Goal: Information Seeking & Learning: Learn about a topic

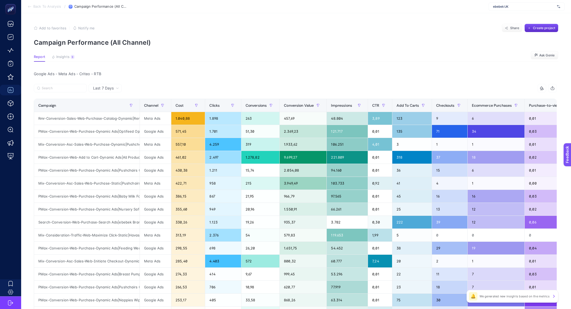
click at [495, 6] on span "ebebek UK" at bounding box center [524, 6] width 62 height 4
type input "[PERSON_NAME]"
click at [495, 15] on span "[DOMAIN_NAME]" at bounding box center [505, 17] width 24 height 4
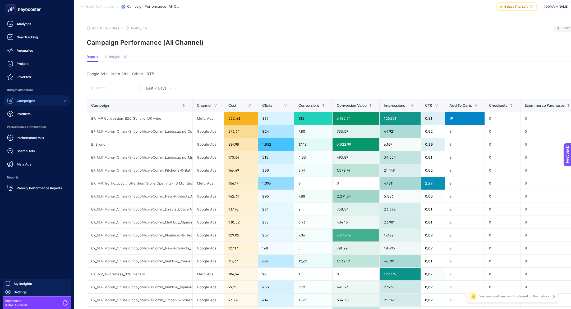
click at [9, 96] on link "Campaigns" at bounding box center [37, 100] width 66 height 11
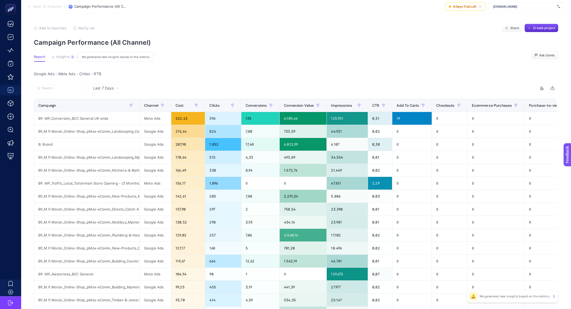
click at [73, 60] on button "Insights 9 We generated new insights based on the metrics" at bounding box center [63, 58] width 23 height 7
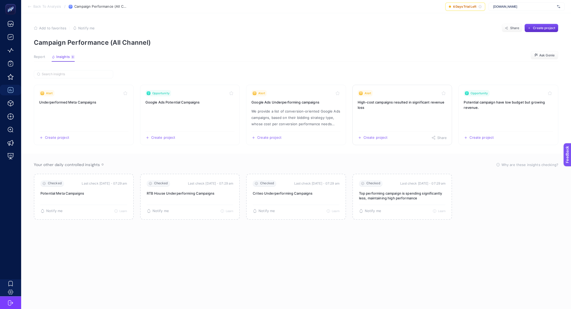
click at [388, 119] on link "Alert High-cost campaigns resulted in significant revenue loss Create project S…" at bounding box center [403, 115] width 100 height 60
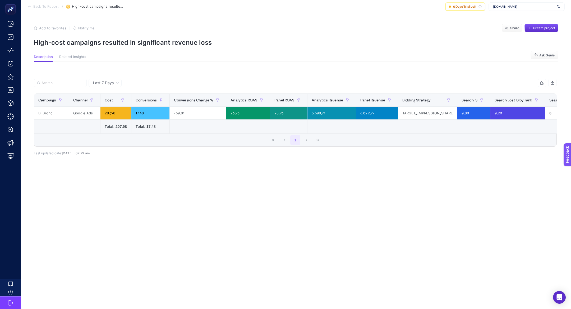
click at [102, 45] on p "High-cost campaigns resulted in significant revenue loss" at bounding box center [296, 43] width 525 height 8
copy article "High-cost campaigns resulted in significant revenue loss"
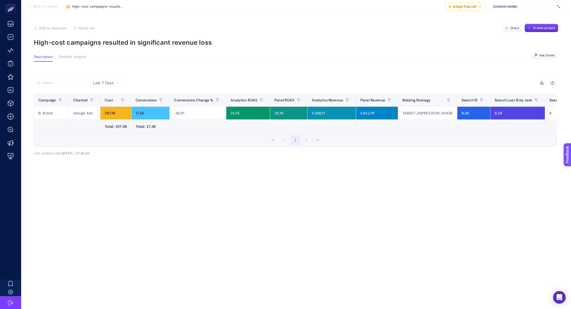
click at [40, 6] on span "Back To Report" at bounding box center [45, 6] width 25 height 4
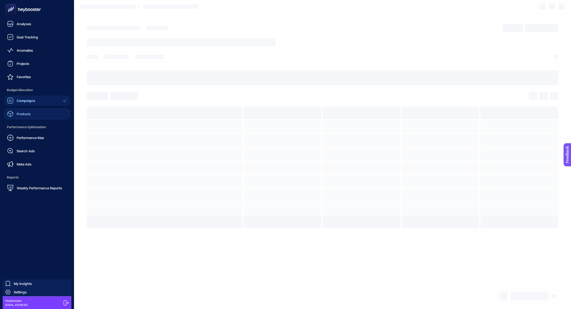
click at [28, 117] on link "Products" at bounding box center [37, 113] width 66 height 11
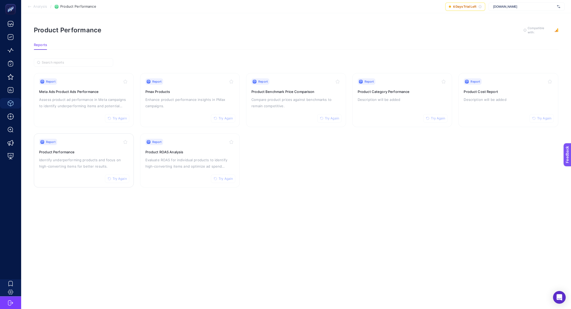
click at [78, 161] on p "Identify underperforming products and focus on high-converting items for better…" at bounding box center [83, 163] width 89 height 13
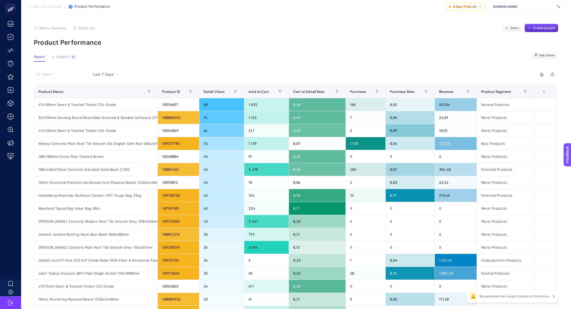
click at [71, 53] on article "Add to favorites false Notify me Share Create project Product Performance Repor…" at bounding box center [296, 219] width 550 height 413
click at [68, 59] on button "Insights 10 We generated new insights based on the metrics" at bounding box center [64, 58] width 24 height 7
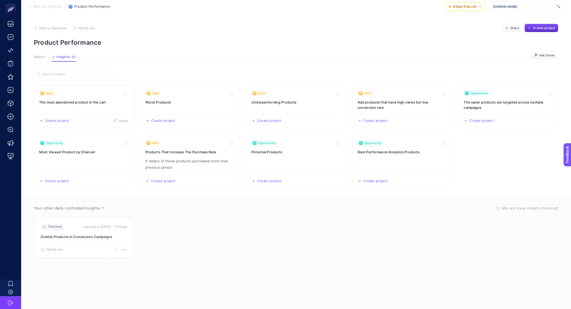
click at [84, 112] on link "Alert The most abandoned product in the cart Create project Share" at bounding box center [84, 106] width 100 height 43
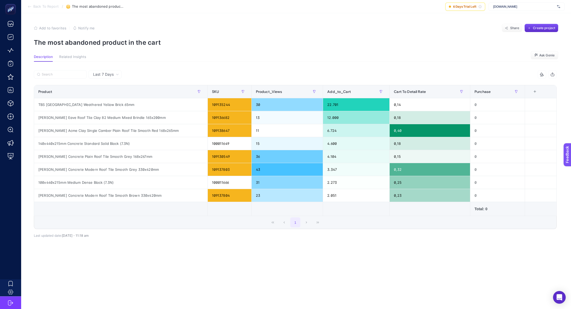
click at [97, 42] on p "The most abandoned product in the cart" at bounding box center [296, 43] width 525 height 8
copy article "The most abandoned product in the cart"
click at [33, 9] on section "Back To Report / The most abandoned product in the cart 6 Days Trial Left mpmor…" at bounding box center [296, 6] width 550 height 13
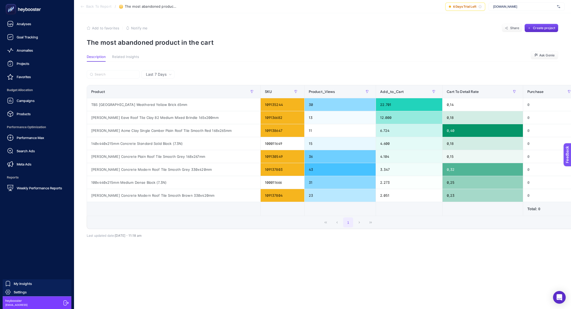
click at [16, 106] on div "Campaigns Products" at bounding box center [37, 107] width 66 height 24
click at [18, 104] on link "Campaigns" at bounding box center [37, 100] width 66 height 11
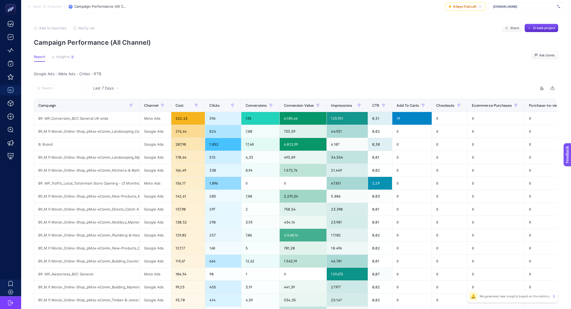
click at [516, 8] on span "[DOMAIN_NAME]" at bounding box center [524, 6] width 62 height 4
type input "bgs"
click at [506, 16] on span "[URL][DOMAIN_NAME]" at bounding box center [509, 17] width 32 height 4
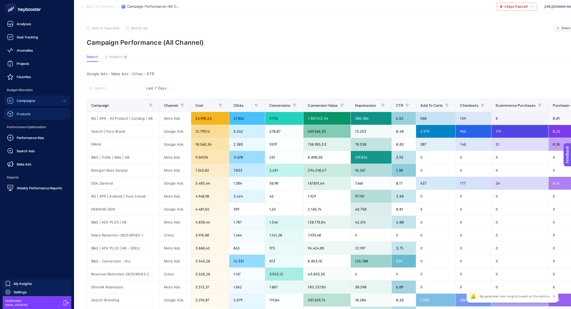
click at [41, 109] on link "Products" at bounding box center [37, 113] width 66 height 11
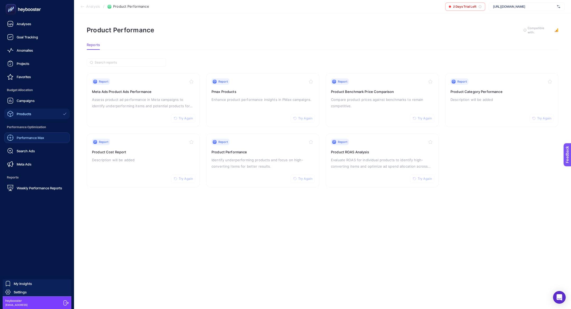
click at [49, 136] on link "Performance Max" at bounding box center [37, 137] width 66 height 11
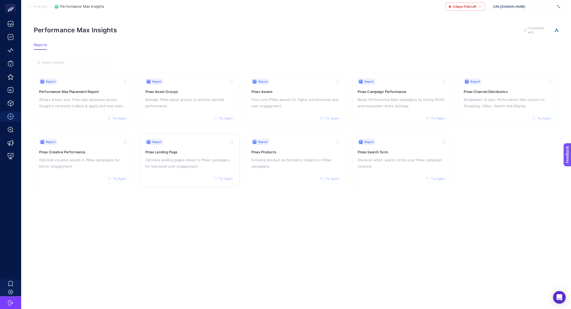
click at [189, 147] on div "Report Try Again Pmax Landing Page Optimize landing pages linked to PMax campai…" at bounding box center [189, 160] width 89 height 43
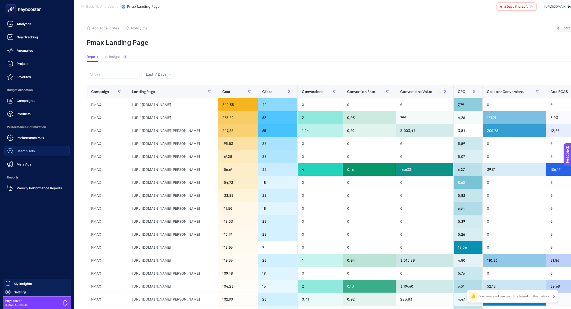
click at [24, 150] on span "Search Ads" at bounding box center [26, 151] width 18 height 4
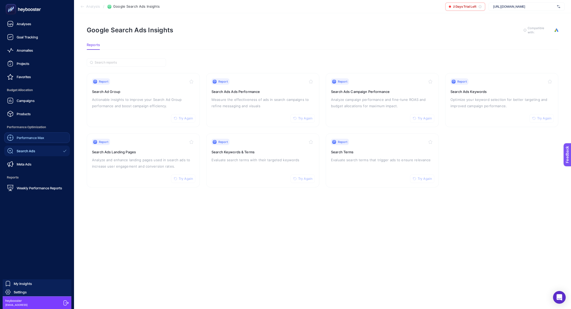
click at [35, 136] on span "Performance Max" at bounding box center [31, 137] width 28 height 4
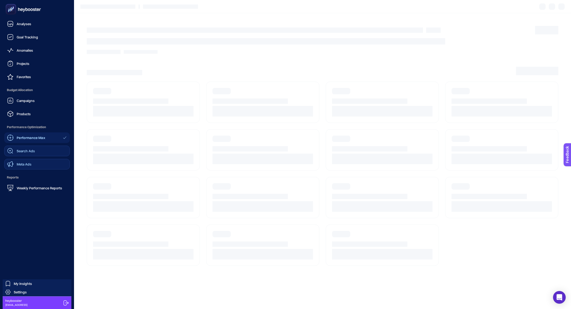
click at [35, 162] on link "Meta Ads" at bounding box center [37, 164] width 66 height 11
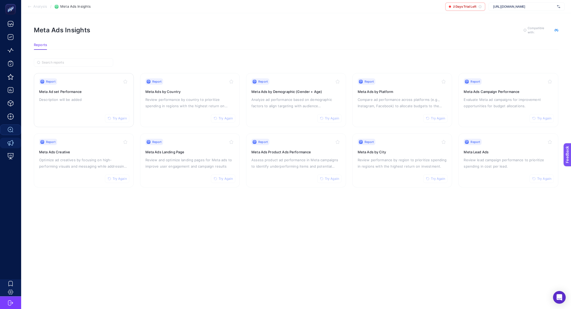
click at [78, 91] on h3 "Meta Ad set Performance" at bounding box center [83, 91] width 89 height 5
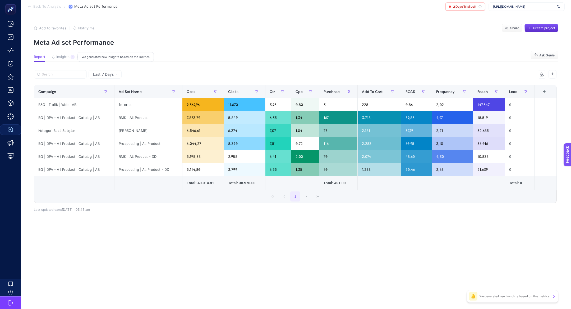
click at [64, 57] on span "Insights" at bounding box center [62, 57] width 13 height 4
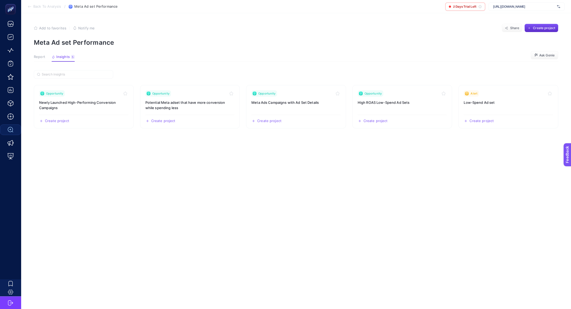
click at [40, 54] on article "Add to favorites false Notify me Share Create project Meta Ad set Performance R…" at bounding box center [296, 160] width 550 height 295
click at [41, 58] on span "Report" at bounding box center [39, 57] width 11 height 4
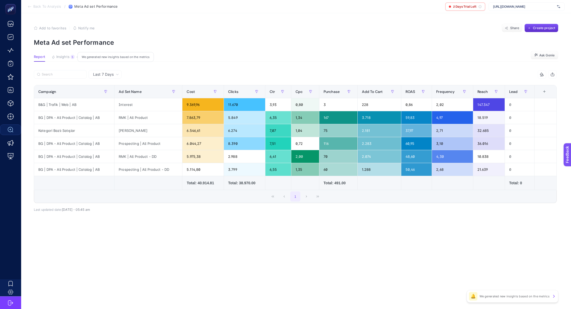
click at [66, 58] on span "Insights" at bounding box center [62, 57] width 13 height 4
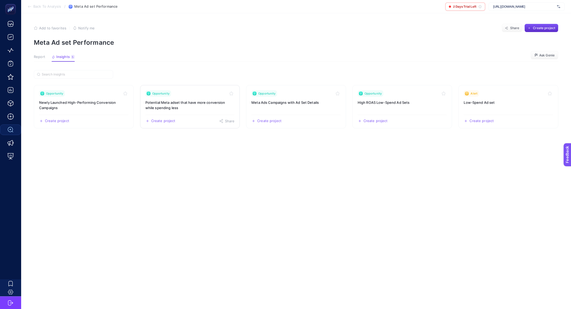
click at [178, 99] on link "Opportunity Potential Meta adset that have more conversion while spending less …" at bounding box center [190, 106] width 100 height 43
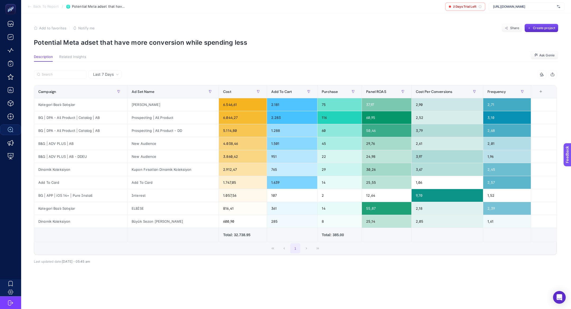
click at [538, 89] on th "8 items selected +" at bounding box center [544, 91] width 26 height 13
click at [539, 91] on div "+" at bounding box center [541, 91] width 10 height 4
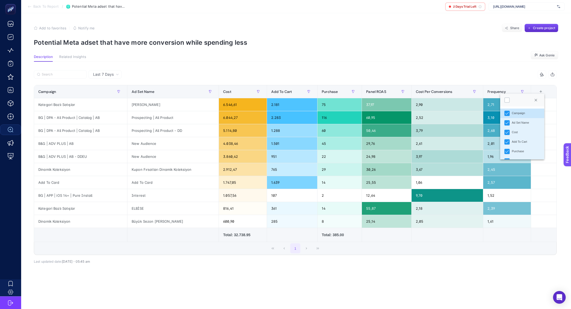
scroll to position [56, 0]
click at [524, 154] on li "Cluster" at bounding box center [522, 153] width 44 height 10
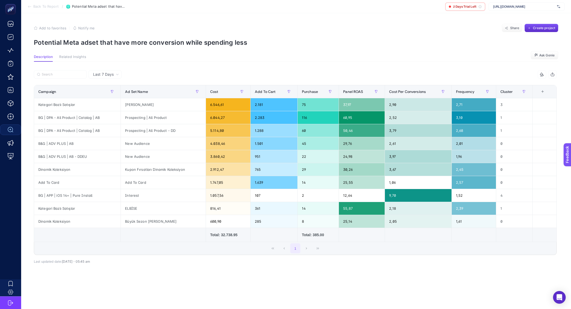
click at [540, 93] on div "+" at bounding box center [543, 91] width 10 height 4
click at [532, 152] on li "Cluster" at bounding box center [524, 153] width 44 height 10
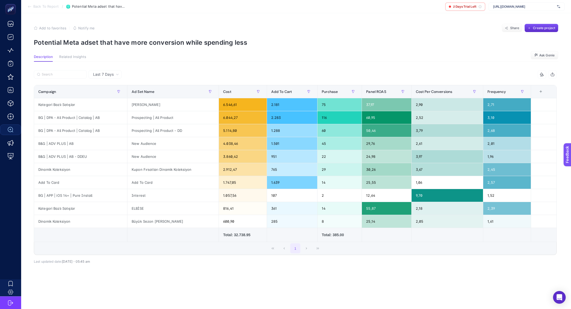
click at [121, 47] on article "Add to favorites false Notify me Share Create project Potential Meta adset that…" at bounding box center [296, 160] width 550 height 295
copy article "Potential Meta adset that have more conversion while spending less"
click at [99, 38] on section "Add to favorites false Notify me Share Create project Potential Meta adset that…" at bounding box center [296, 35] width 525 height 22
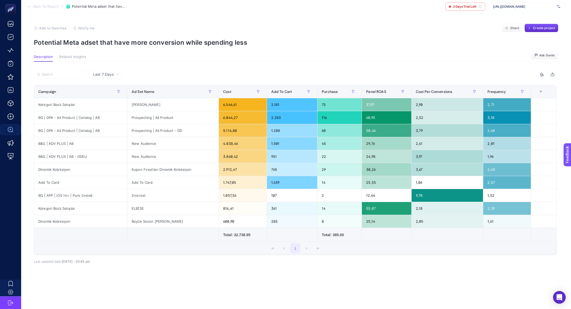
click at [99, 39] on p "Potential Meta adset that have more conversion while spending less" at bounding box center [296, 43] width 525 height 8
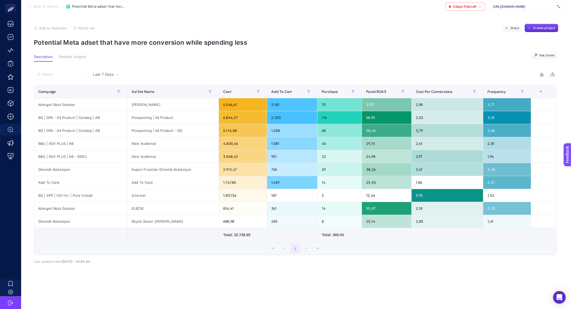
click at [265, 25] on div "Add to favorites false Notify me Share Create project" at bounding box center [296, 28] width 525 height 8
click at [549, 33] on section "Add to favorites false Notify me Share Create project Potential Meta adset that…" at bounding box center [296, 35] width 525 height 22
click at [543, 27] on span "Create project" at bounding box center [544, 28] width 22 height 4
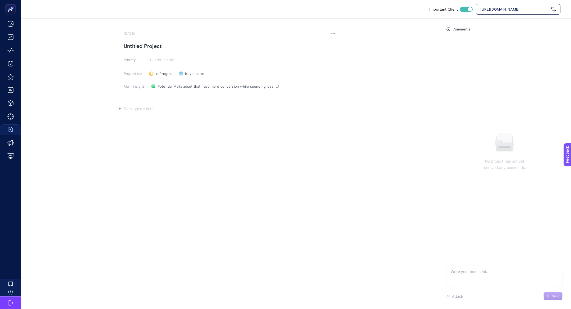
click at [169, 130] on div "Rich Text Editor. Editing area: main" at bounding box center [230, 155] width 212 height 106
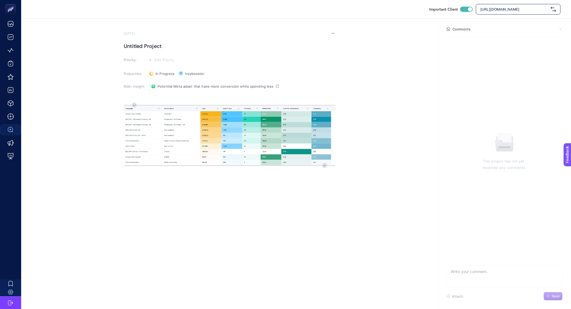
click at [155, 45] on h1 "Untitled Project" at bounding box center [230, 46] width 212 height 8
click at [146, 47] on h1 "Potansiyeli Yüksek Ad Setleri" at bounding box center [230, 46] width 212 height 8
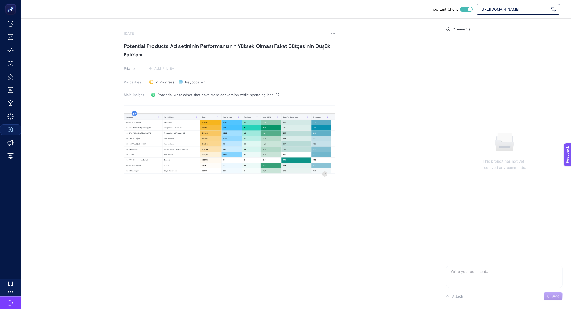
click at [134, 115] on div "image widget. Press Enter to type after or press Shift + Enter to type before t…" at bounding box center [230, 164] width 212 height 106
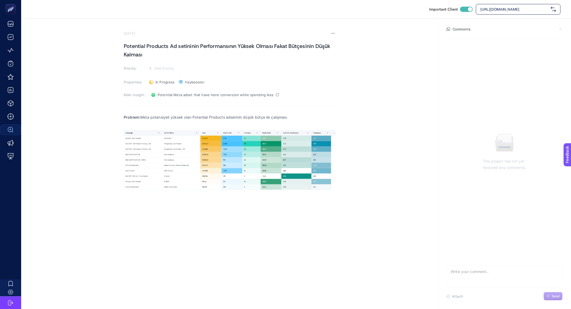
click at [170, 63] on section "September 10, 2025 Potential Products Ad setininin Performansının Yüksek Olması…" at bounding box center [230, 123] width 212 height 185
click at [170, 65] on section "September 10, 2025 Potential Products Ad setininin Performansının Yüksek Olması…" at bounding box center [230, 123] width 212 height 185
click at [166, 65] on button "Add Priority" at bounding box center [161, 68] width 29 height 6
click at [165, 87] on div at bounding box center [159, 87] width 15 height 5
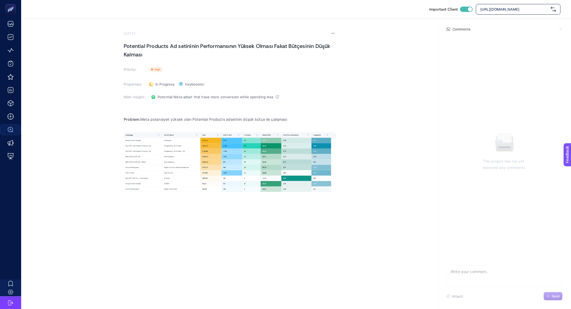
click at [159, 47] on h1 "Potential Products Ad setininin Performansının Yüksek Olması Fakat Bütçesinin D…" at bounding box center [230, 50] width 212 height 17
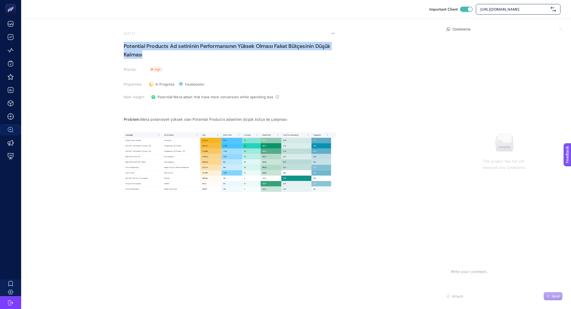
click at [159, 47] on h1 "Potential Products Ad setininin Performansının Yüksek Olması Fakat Bütçesinin D…" at bounding box center [230, 50] width 212 height 17
copy h1 "Potential Products Ad setininin Performansının Yüksek Olması Fakat Bütçesinin D…"
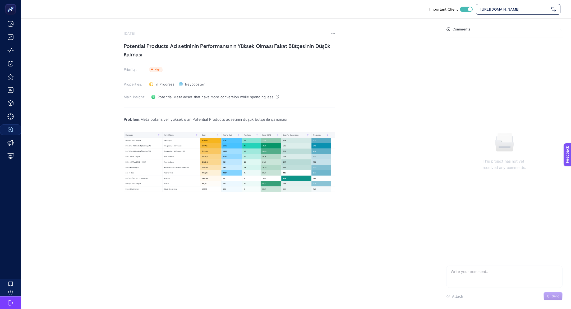
click at [167, 53] on h1 "Potential Products Ad setininin Performansının Yüksek Olması Fakat Bütçesinin D…" at bounding box center [230, 50] width 212 height 17
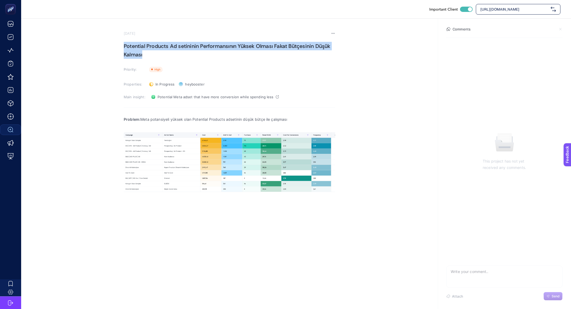
click at [167, 53] on h1 "Potential Products Ad setininin Performansının Yüksek Olması Fakat Bütçesinin D…" at bounding box center [230, 50] width 212 height 17
copy h1 "Potential Products Ad setininin Performansının Yüksek Olması Fakat Bütçesinin D…"
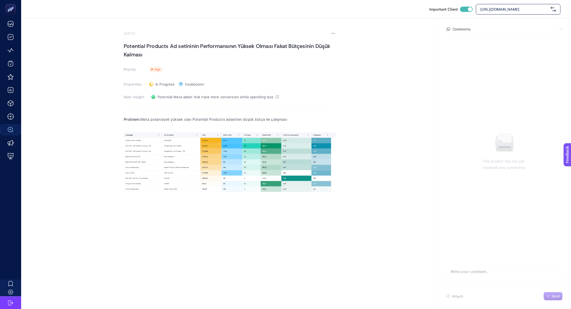
click at [175, 122] on p "Problem: Meta potansiyeli yüksek olan Potential Products adsetinin düşük bütçe …" at bounding box center [230, 119] width 212 height 6
click at [175, 126] on p "Rich Text Editor. Editing area: main" at bounding box center [230, 125] width 212 height 6
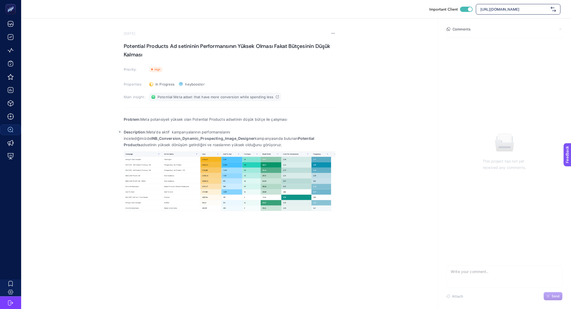
click at [187, 98] on span "Potential Meta adset that have more conversion while spending less" at bounding box center [216, 97] width 116 height 4
click at [225, 207] on img "Rich Text Editor. Editing area: main" at bounding box center [230, 181] width 212 height 60
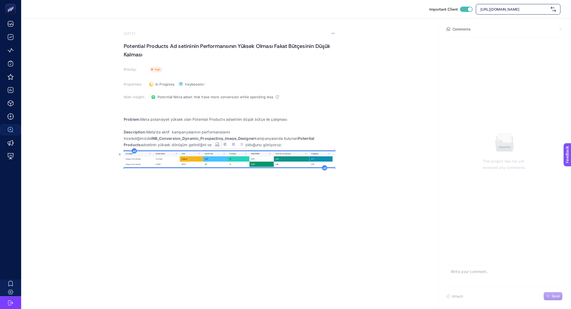
click at [225, 144] on icon "Image toolbar" at bounding box center [225, 144] width 2 height 2
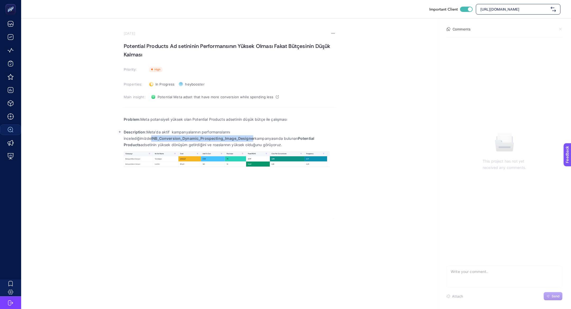
drag, startPoint x: 224, startPoint y: 138, endPoint x: 124, endPoint y: 137, distance: 100.5
click at [151, 137] on strong "INB_Conversion_Dynamic_Prospecting_Image_Designer" at bounding box center [203, 138] width 104 height 4
click at [213, 139] on strong "INB_Conversion_Dynamic_Prospecting_Image_Designer" at bounding box center [203, 138] width 104 height 4
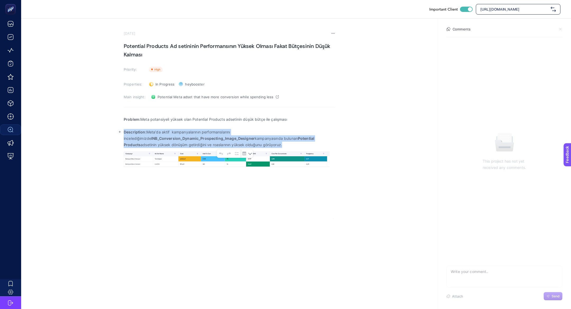
click at [213, 139] on strong "INB_Conversion_Dynamic_Prospecting_Image_Designer" at bounding box center [203, 138] width 104 height 4
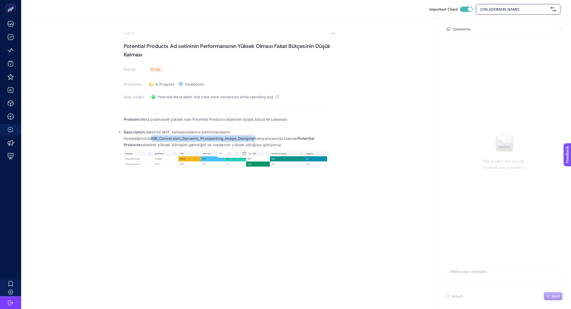
click at [213, 139] on strong "INB_Conversion_Dynamic_Prospecting_Image_Designer" at bounding box center [203, 138] width 104 height 4
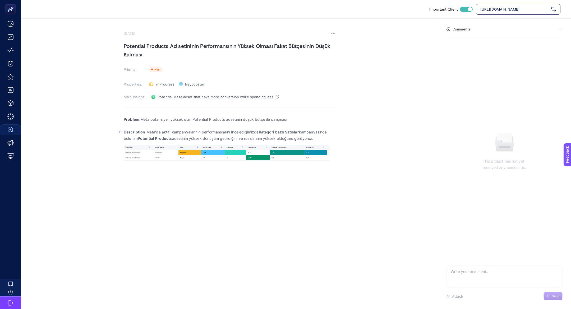
click at [147, 137] on strong "Potential Products" at bounding box center [155, 138] width 34 height 4
click at [160, 139] on strong "ELBİSE Products" at bounding box center [153, 138] width 31 height 4
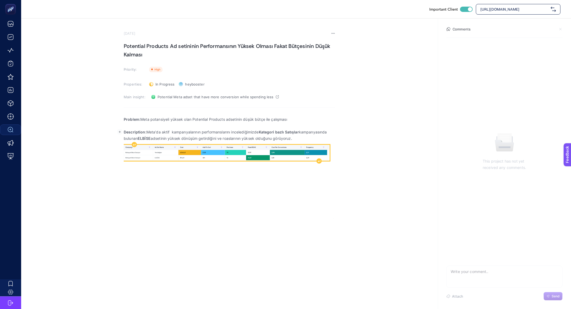
click at [315, 160] on img "Rich Text Editor. Editing area: main" at bounding box center [227, 153] width 206 height 16
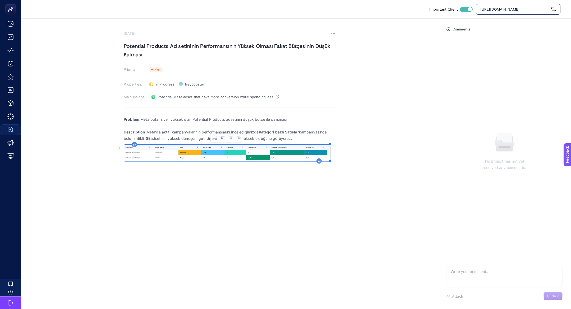
click at [317, 162] on div "Problem: Meta potansiyeli yüksek olan Potential Products adsetinin düşük bütçe …" at bounding box center [230, 166] width 212 height 106
click at [318, 162] on div "Rich Text Editor. Editing area: main" at bounding box center [319, 160] width 5 height 5
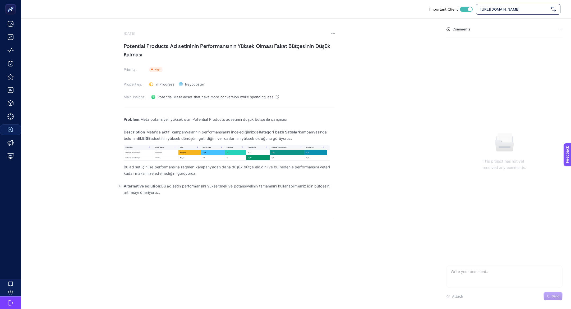
click at [273, 187] on p "Alternative solution: Bu ad setin performansını yükseltmek ve potansiyelinin ta…" at bounding box center [230, 189] width 212 height 13
click at [158, 46] on h1 "Potential Products Ad setininin Performansının Yüksek Olması Fakat Bütçesinin D…" at bounding box center [230, 50] width 212 height 17
click at [168, 47] on h1 "Potential Products Ad setininin Performansının Yüksek Olması Fakat Bütçesinin D…" at bounding box center [230, 50] width 212 height 17
drag, startPoint x: 170, startPoint y: 46, endPoint x: 108, endPoint y: 44, distance: 62.7
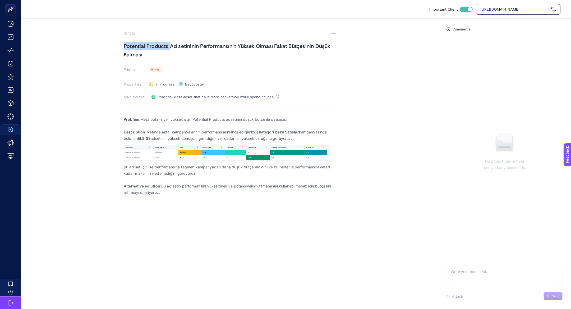
click at [108, 44] on section "September 10, 2025 Potential Products Ad setininin Performansının Yüksek Olması…" at bounding box center [296, 119] width 550 height 200
click at [167, 49] on h1 "Potential Products Ad setininin Performansının Yüksek Olması Fakat Bütçesinin D…" at bounding box center [230, 50] width 212 height 17
copy h1 "Potential Products Ad setininin Performansının Yüksek Olması Fakat Bütçesinin D…"
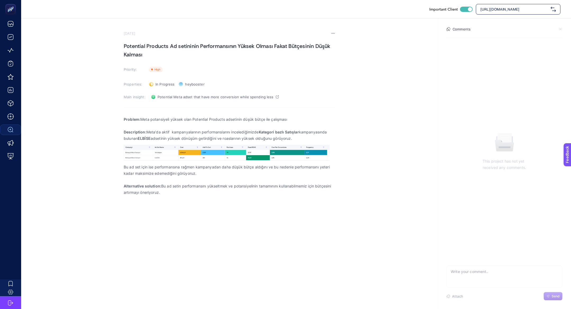
click at [163, 47] on h1 "Potential Products Ad setininin Performansının Yüksek Olması Fakat Bütçesinin D…" at bounding box center [230, 50] width 212 height 17
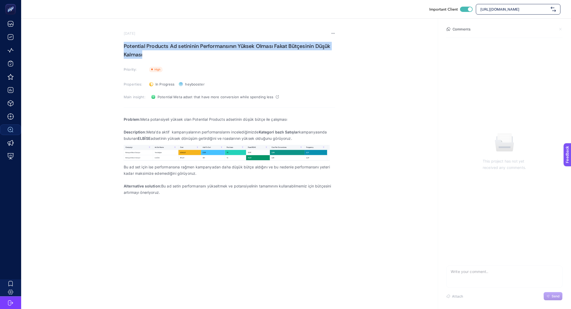
click at [163, 47] on h1 "Potential Products Ad setininin Performansının Yüksek Olması Fakat Bütçesinin D…" at bounding box center [230, 50] width 212 height 17
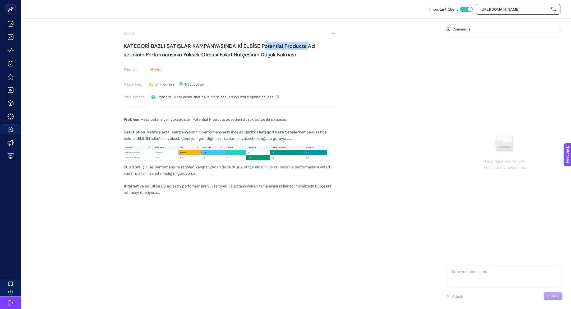
drag, startPoint x: 307, startPoint y: 48, endPoint x: 262, endPoint y: 45, distance: 45.1
click at [262, 45] on h1 "KATEGORİ BAZLI SATIŞLAR KAMPANYASINDA Kİ ELBİSE Potential Products Ad setininin…" at bounding box center [230, 50] width 212 height 17
click at [263, 45] on h1 "KATEGORİ BAZLI SATIŞLAR KAMPANYASINDA Kİ ELBİSE PAd setininin Performansının Yü…" at bounding box center [230, 50] width 212 height 17
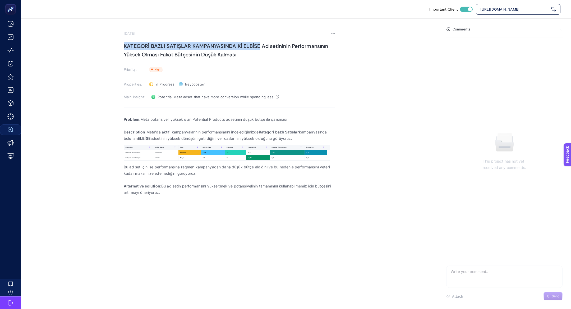
drag, startPoint x: 259, startPoint y: 46, endPoint x: 94, endPoint y: 46, distance: 165.1
click at [94, 46] on section "September 10, 2025 KATEGORİ BAZLI SATIŞLAR KAMPANYASINDA Kİ ELBİSE Ad setininin…" at bounding box center [296, 119] width 550 height 200
copy h1 "KATEGORİ BAZLI SATIŞLAR KAMPANYASINDA Kİ ELBİSE"
click at [139, 49] on h1 "KATEGORİ BAZLI SATIŞLAR KAMPANYASINDA Kİ ELBİSE Ad setininin Performansının Yük…" at bounding box center [230, 50] width 212 height 17
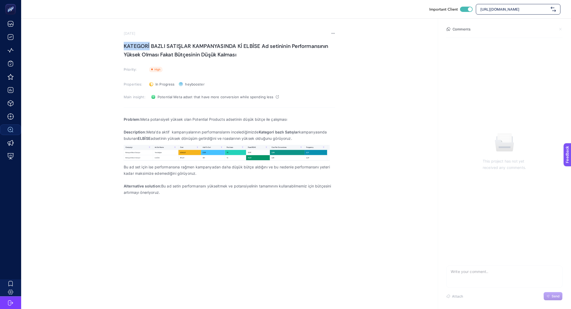
click at [139, 49] on h1 "KATEGORİ BAZLI SATIŞLAR KAMPANYASINDA Kİ ELBİSE Ad setininin Performansının Yük…" at bounding box center [230, 50] width 212 height 17
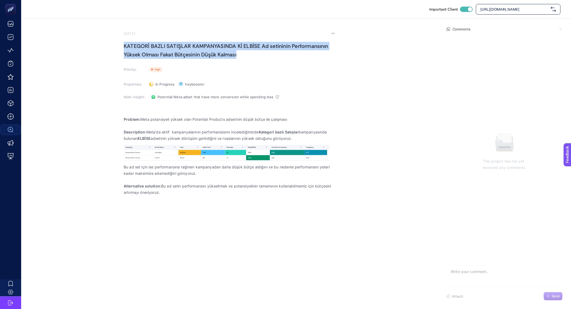
click at [139, 49] on h1 "KATEGORİ BAZLI SATIŞLAR KAMPANYASINDA Kİ ELBİSE Ad setininin Performansının Yük…" at bounding box center [230, 50] width 212 height 17
copy h1 "KATEGORİ BAZLI SATIŞLAR KAMPANYASINDA Kİ ELBİSE Ad setininin Performansının Yük…"
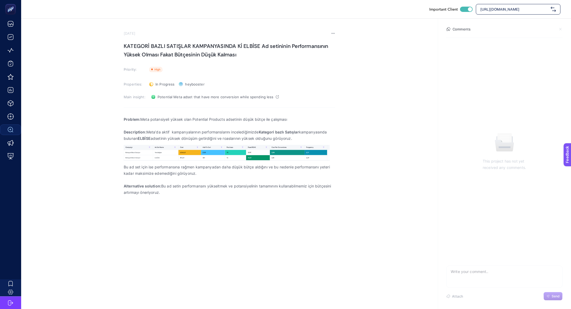
click at [165, 48] on h1 "KATEGORİ BAZLI SATIŞLAR KAMPANYASINDA Kİ ELBİSE Ad setininin Performansının Yük…" at bounding box center [230, 50] width 212 height 17
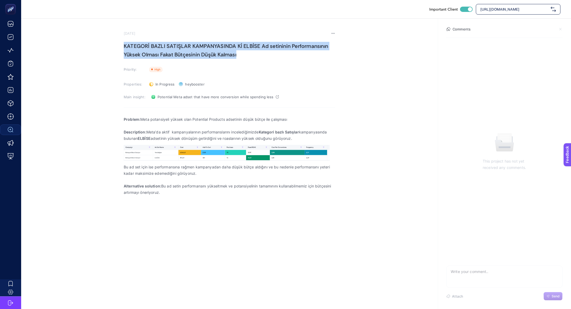
click at [165, 48] on h1 "KATEGORİ BAZLI SATIŞLAR KAMPANYASINDA Kİ ELBİSE Ad setininin Performansının Yük…" at bounding box center [230, 50] width 212 height 17
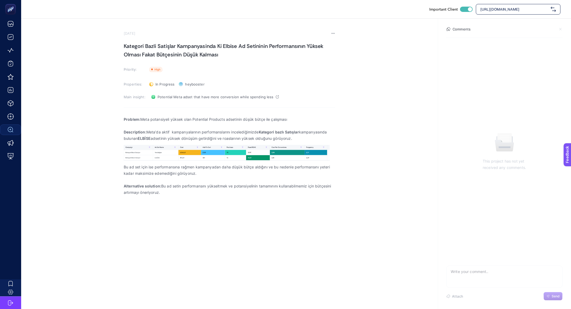
click at [205, 44] on h1 "Kategori̇ Bazli Satişlar Kampanyasinda Ki̇ Elbi̇se Ad Setininin Performansının …" at bounding box center [230, 50] width 212 height 17
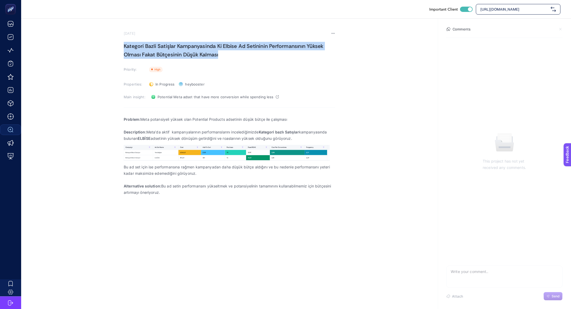
click at [205, 44] on h1 "Kategori̇ Bazli Satişlar Kampanyasinda Ki̇ Elbi̇se Ad Setininin Performansının …" at bounding box center [230, 50] width 212 height 17
copy h1 "Kategori̇ Bazli Satişlar Kampanyasinda Ki̇ Elbi̇se Ad Setininin Performansının …"
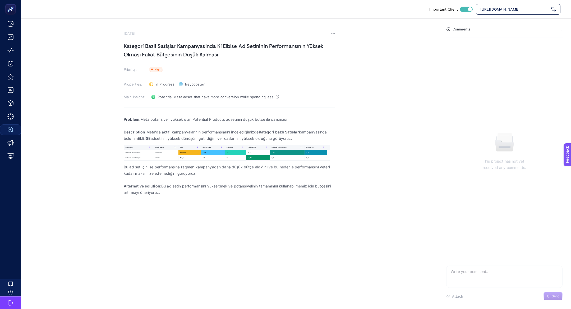
click at [508, 4] on div "[URL][DOMAIN_NAME]" at bounding box center [518, 9] width 85 height 11
type input "dogt"
click at [506, 23] on span "[DOMAIN_NAME]" at bounding box center [495, 21] width 29 height 5
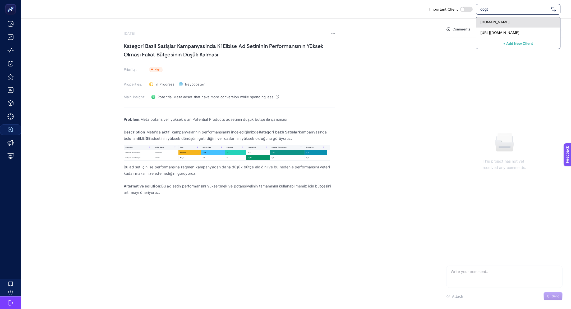
checkbox input "false"
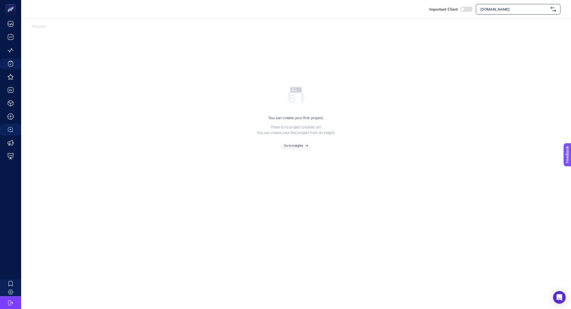
click at [511, 12] on div "[DOMAIN_NAME]" at bounding box center [518, 9] width 85 height 11
type input "dogtas"
click at [517, 33] on span "[URL][DOMAIN_NAME]" at bounding box center [500, 32] width 39 height 5
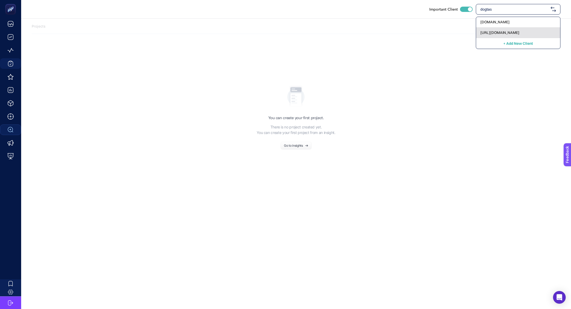
checkbox input "true"
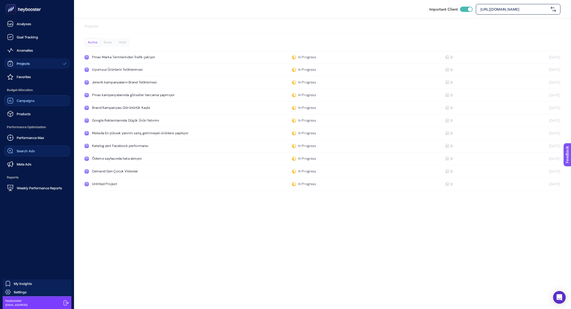
click at [46, 96] on link "Campaigns" at bounding box center [37, 100] width 66 height 11
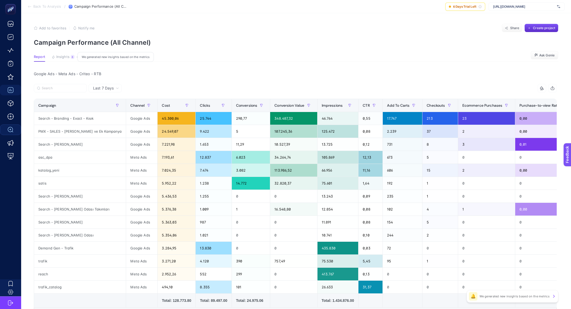
click at [68, 55] on span "Insights" at bounding box center [62, 57] width 13 height 4
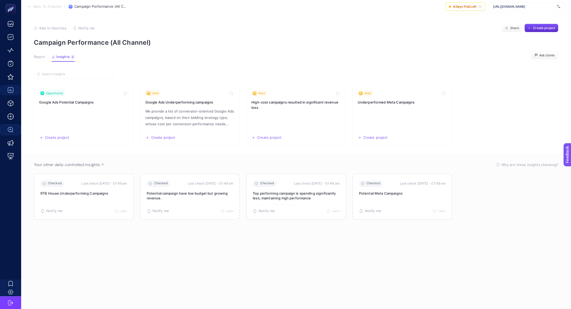
click at [42, 58] on span "Report" at bounding box center [39, 57] width 11 height 4
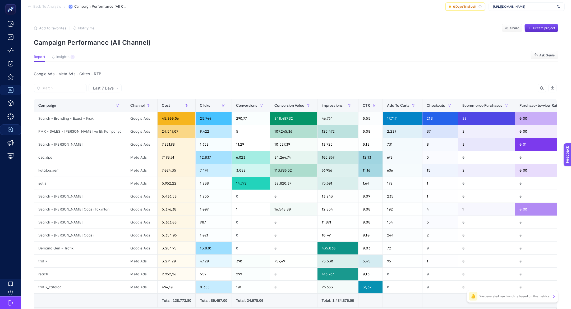
click at [72, 62] on article "Add to favorites false Notify me Share Create project Campaign Performance (All…" at bounding box center [296, 187] width 550 height 349
click at [63, 60] on button "Insights 8 We generated new insights based on the metrics" at bounding box center [63, 58] width 23 height 7
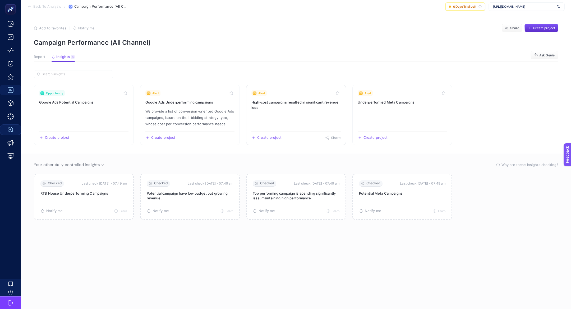
click at [320, 108] on h3 "High-cost campaigns resulted in significant revenue loss" at bounding box center [296, 104] width 89 height 11
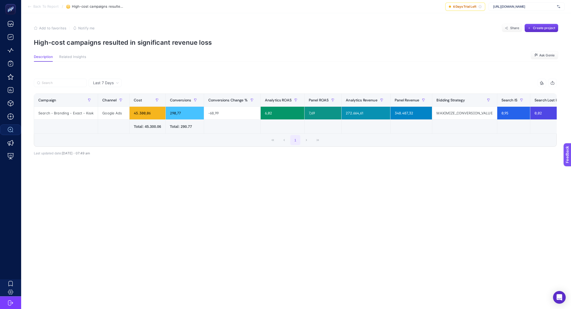
scroll to position [0, 108]
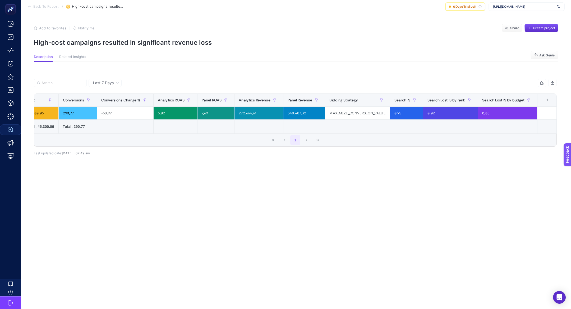
click at [546, 98] on div "+" at bounding box center [548, 100] width 10 height 4
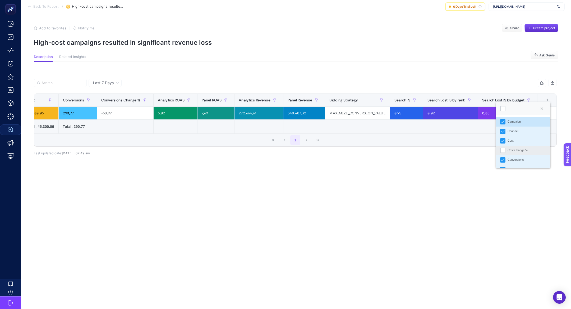
click at [509, 150] on div "Cost Change %" at bounding box center [518, 150] width 20 height 4
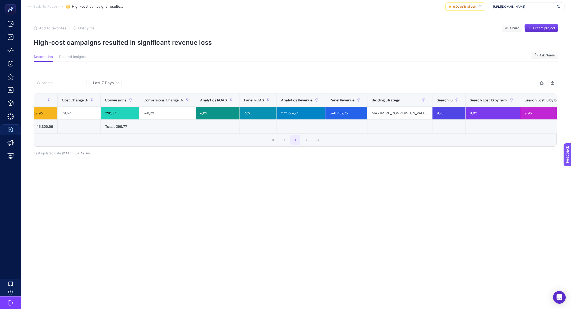
scroll to position [0, 0]
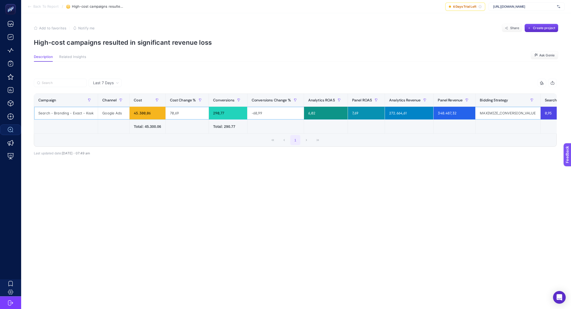
click at [90, 113] on div "Search - Branding - Exact - Kısık" at bounding box center [66, 113] width 64 height 13
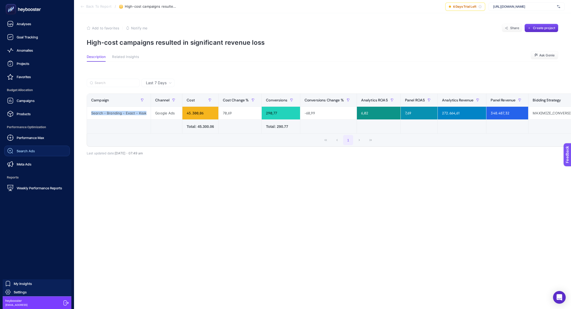
click at [34, 151] on span "Search Ads" at bounding box center [26, 151] width 18 height 4
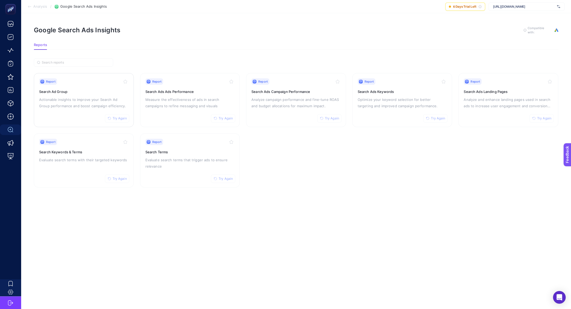
click at [103, 92] on h3 "Search Ad Group" at bounding box center [83, 91] width 89 height 5
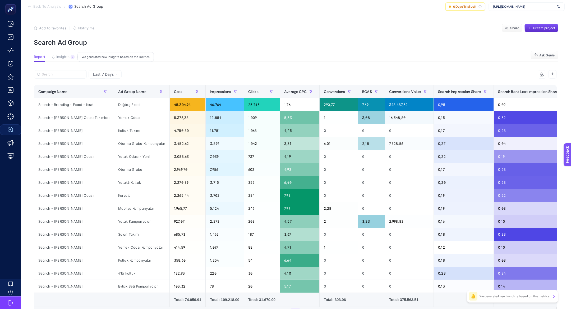
click at [58, 58] on span "Insights" at bounding box center [62, 57] width 13 height 4
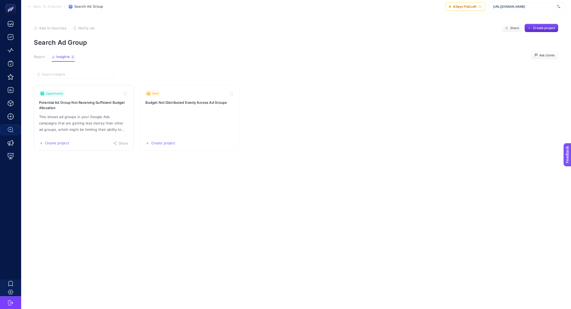
click at [84, 114] on p "This shows ad groups in your Google Ads campaigns that are getting less money t…" at bounding box center [83, 122] width 89 height 19
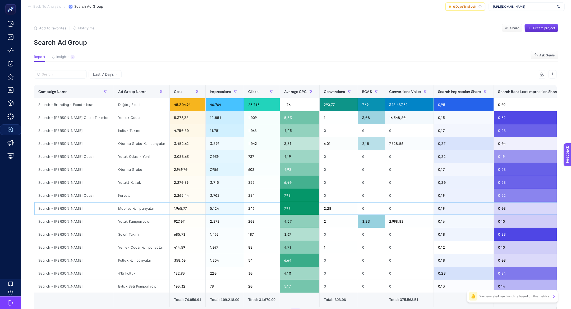
click at [66, 208] on div "Search - Jenerik - Kampanyalar" at bounding box center [74, 208] width 80 height 13
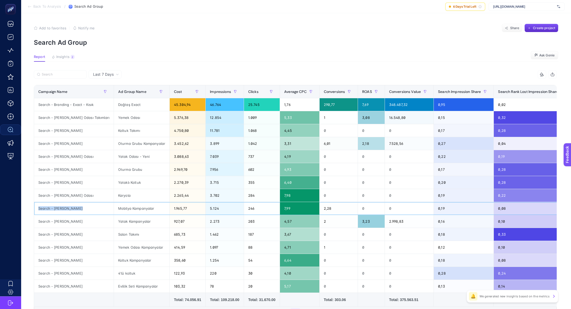
click at [66, 208] on div "Search - Jenerik - Kampanyalar" at bounding box center [74, 208] width 80 height 13
click at [55, 76] on label at bounding box center [60, 74] width 53 height 8
click at [55, 76] on input "Search" at bounding box center [63, 74] width 42 height 4
paste input "NO"
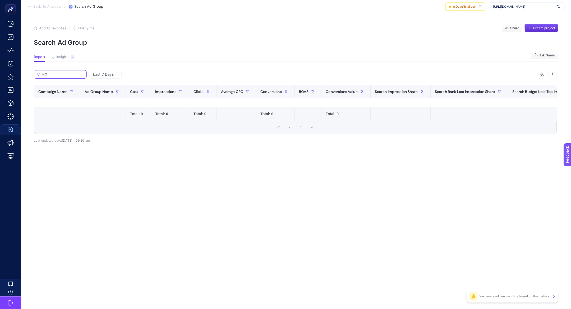
type input "NO"
click at [80, 76] on label "NO" at bounding box center [60, 74] width 53 height 8
click at [78, 76] on input "NO" at bounding box center [60, 74] width 36 height 4
click at [80, 76] on label "NO" at bounding box center [60, 74] width 53 height 8
click at [78, 76] on input "NO" at bounding box center [60, 74] width 36 height 4
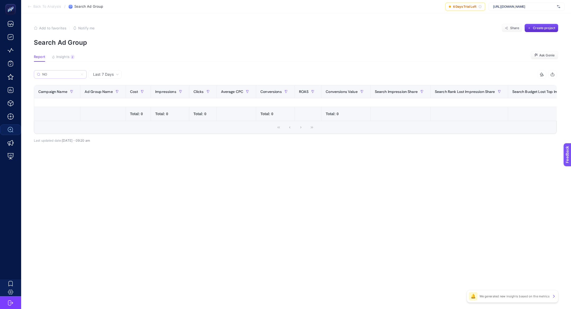
click at [84, 75] on label "NO" at bounding box center [60, 74] width 53 height 8
click at [78, 75] on input "NO" at bounding box center [60, 74] width 36 height 4
click at [81, 74] on icon at bounding box center [81, 74] width 3 height 3
click at [78, 74] on input "NO" at bounding box center [60, 74] width 36 height 4
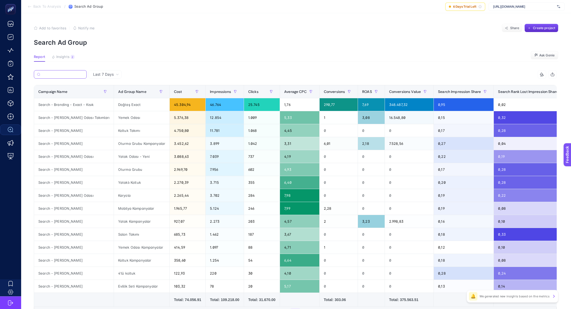
click at [71, 74] on input "Search" at bounding box center [62, 74] width 41 height 4
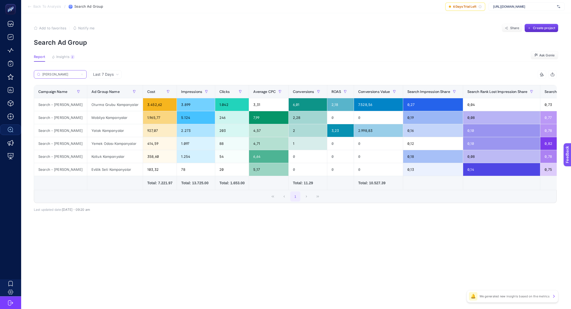
type input "kampa"
click at [75, 98] on div "Search - Jenerik - Kampanyalar" at bounding box center [60, 104] width 53 height 13
click at [59, 55] on span "Insights" at bounding box center [62, 57] width 13 height 4
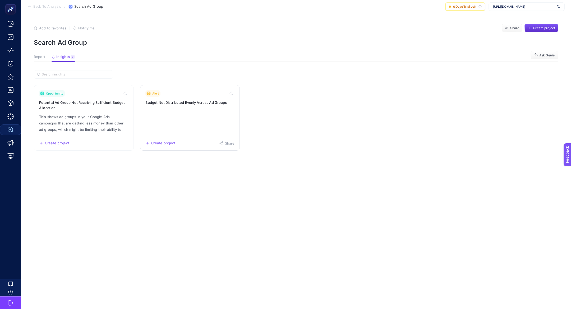
click at [211, 112] on link "Alert Budget Not Distributed Evenly Across Ad Groups Create project Share" at bounding box center [190, 118] width 100 height 66
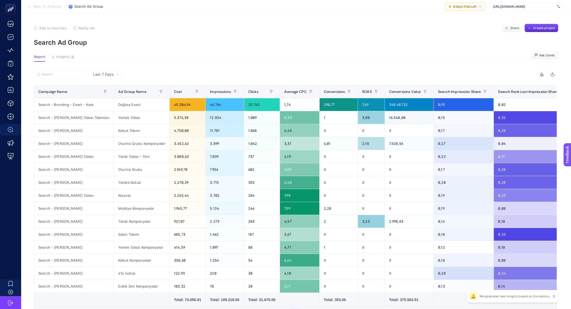
click at [64, 43] on p "Search Ad Group" at bounding box center [296, 43] width 525 height 8
click at [63, 61] on section "Report Insights 2 We generated new insights based on the metrics Ask Genie" at bounding box center [296, 58] width 525 height 7
click at [63, 56] on span "Insights" at bounding box center [62, 57] width 13 height 4
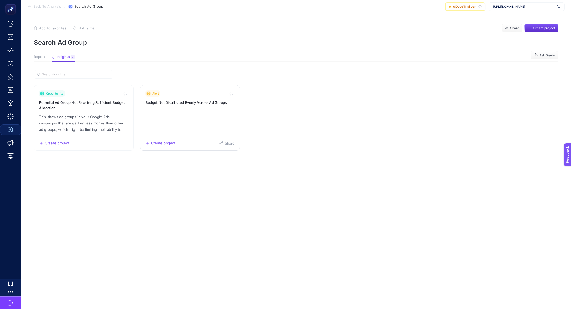
click at [154, 113] on link "Alert Budget Not Distributed Evenly Across Ad Groups Create project Share" at bounding box center [190, 118] width 100 height 66
click at [83, 120] on p "This shows ad groups in your Google Ads campaigns that are getting less money t…" at bounding box center [83, 122] width 89 height 19
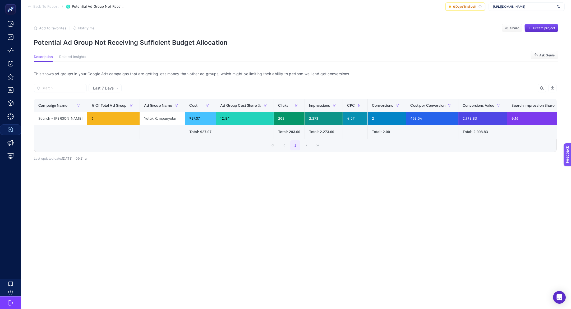
click at [87, 40] on p "Potential Ad Group Not Receiving Sufficient Budget Allocation" at bounding box center [296, 43] width 525 height 8
copy article "Potential Ad Group Not Receiving Sufficient Budget Allocation"
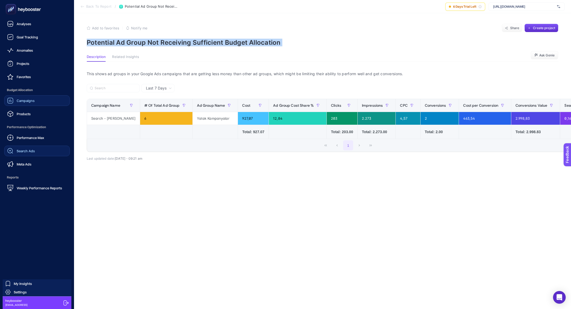
click at [24, 97] on link "Campaigns" at bounding box center [37, 100] width 66 height 11
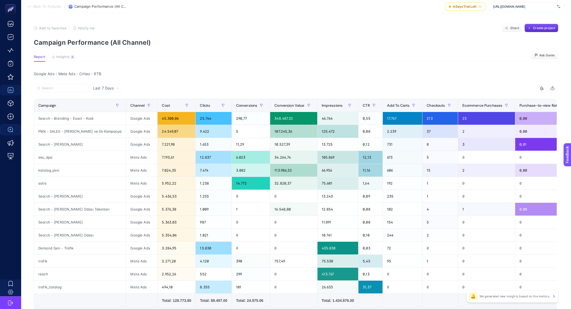
click at [507, 3] on div "[URL][DOMAIN_NAME]" at bounding box center [527, 6] width 76 height 8
type input "ikiz"
click at [514, 16] on span "[URL][DOMAIN_NAME]" at bounding box center [509, 17] width 32 height 4
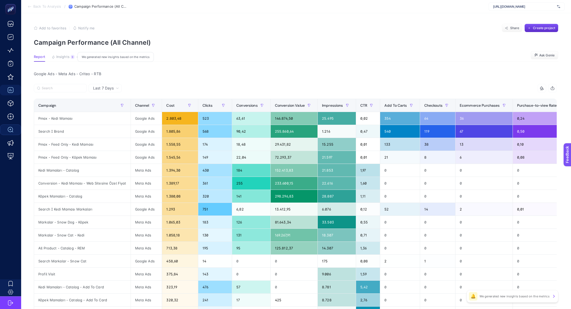
click at [67, 59] on button "Insights 9 We generated new insights based on the metrics" at bounding box center [63, 58] width 23 height 7
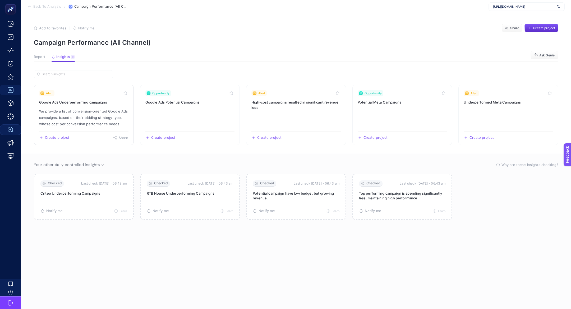
click at [61, 99] on h3 "Google Ads Underperforming campaigns" at bounding box center [83, 101] width 89 height 5
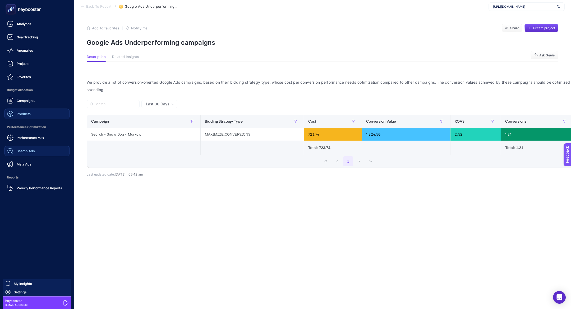
click at [26, 118] on link "Products" at bounding box center [37, 113] width 66 height 11
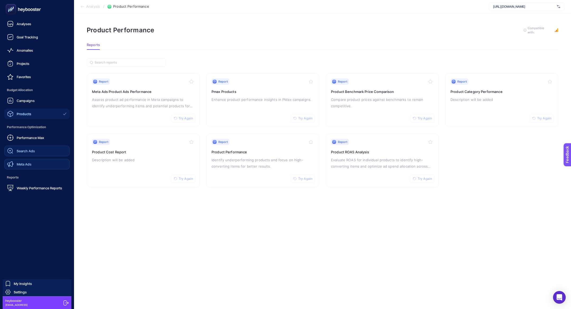
click at [37, 163] on link "Meta Ads" at bounding box center [37, 164] width 66 height 11
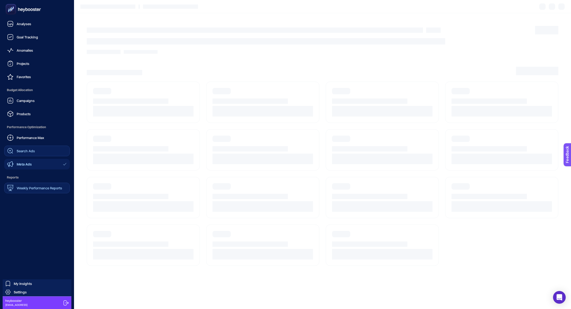
click at [43, 184] on link "Weekly Performance Reports" at bounding box center [37, 188] width 66 height 11
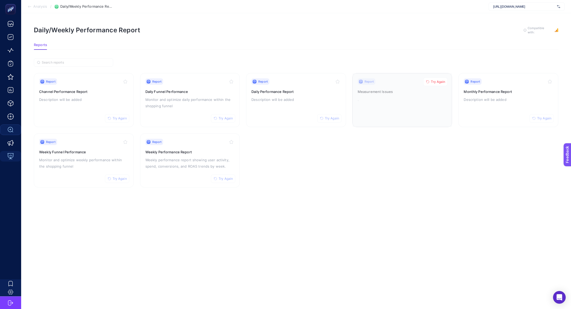
click at [439, 83] on span "Try Again" at bounding box center [438, 82] width 14 height 4
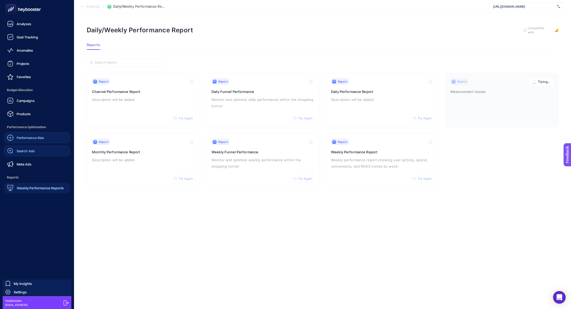
click at [27, 136] on span "Performance Max" at bounding box center [31, 137] width 28 height 4
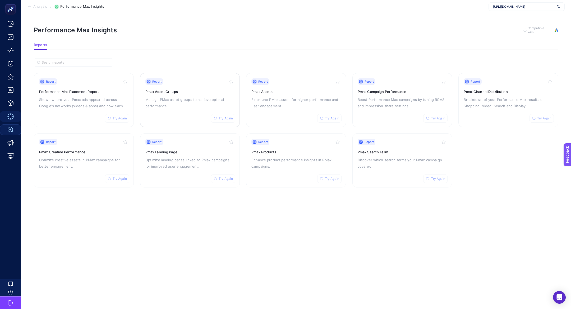
click at [224, 93] on h3 "Pmax Asset Groups" at bounding box center [189, 91] width 89 height 5
click at [87, 103] on p "Shows where your Pmax ads appeared across Google's networks (videos & apps) and…" at bounding box center [83, 102] width 89 height 13
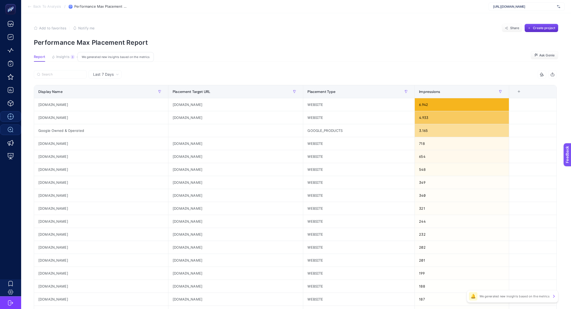
click at [64, 59] on button "Insights 3 We generated new insights based on the metrics" at bounding box center [63, 58] width 23 height 7
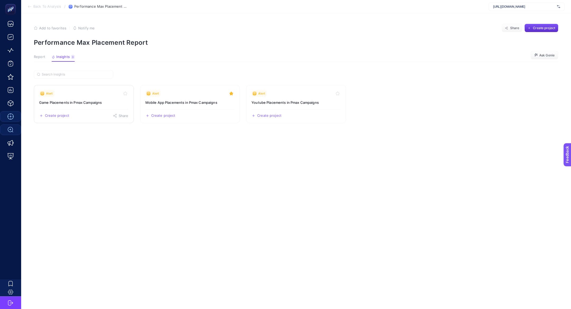
click at [78, 106] on link "Alert Game Placements in Pmax Campaigns Create project Share" at bounding box center [84, 104] width 100 height 38
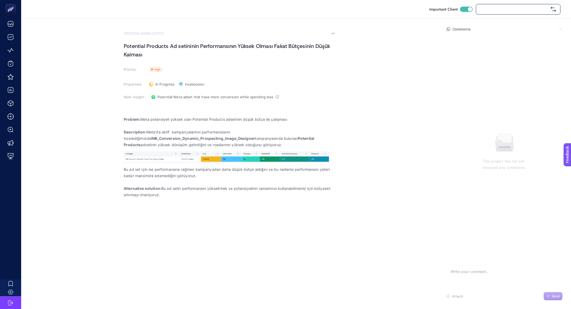
checkbox input "true"
click at [167, 47] on h1 "Potential Products Ad setininin Performansının Yüksek Olması Fakat Bütçesinin D…" at bounding box center [230, 50] width 212 height 17
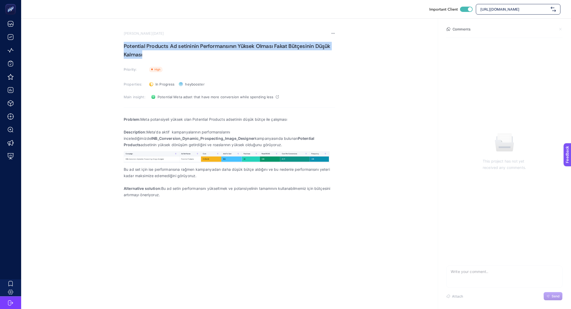
click at [167, 47] on h1 "Potential Products Ad setininin Performansının Yüksek Olması Fakat Bütçesinin D…" at bounding box center [230, 50] width 212 height 17
copy h1 "Potential Products Ad setininin Performansının Yüksek Olması Fakat Bütçesinin D…"
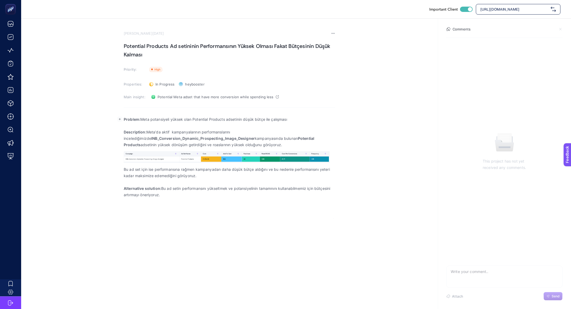
click at [128, 120] on strong "Problem:" at bounding box center [132, 119] width 17 height 4
copy p "Problem: Meta potansiyeli yüksek olan Potential Products adsetinin düşük bütçe …"
click at [168, 135] on p "Description: Meta'da aktif kampanyalarının performanslarını incelediğimizde INB…" at bounding box center [230, 138] width 212 height 19
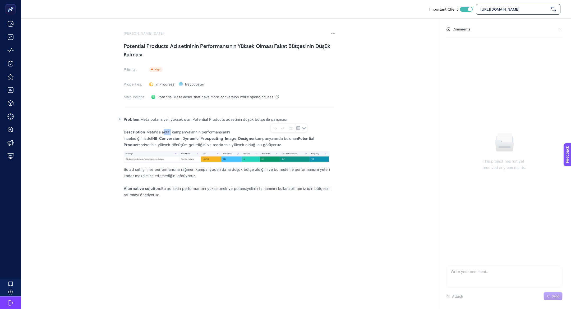
click at [168, 135] on p "Description: Meta'da aktif kampanyalarının performanslarını incelediğimizde INB…" at bounding box center [230, 138] width 212 height 19
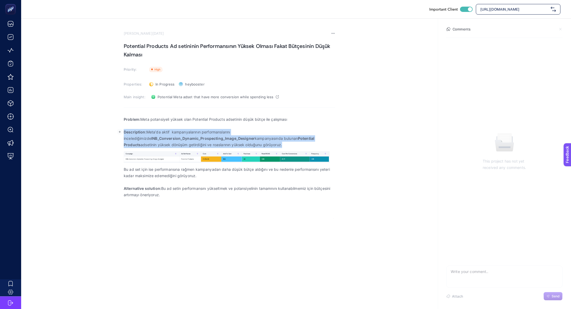
click at [168, 135] on p "Description: Meta'da aktif kampanyalarının performanslarını incelediğimizde INB…" at bounding box center [230, 138] width 212 height 19
copy p "Description: Meta'da aktif kampanyalarının performanslarını incelediğimizde INB…"
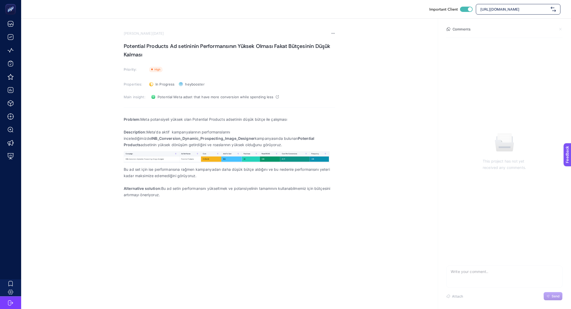
drag, startPoint x: 123, startPoint y: 168, endPoint x: 218, endPoint y: 207, distance: 102.5
click at [218, 207] on section "August 21, 2025 Potential Products Ad setininin Performansının Yüksek Olması Fa…" at bounding box center [296, 119] width 550 height 200
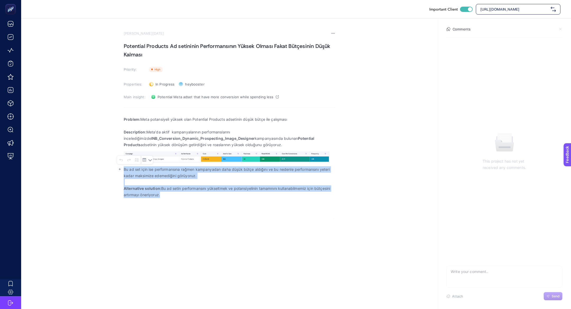
copy div "Bu ad set için ise performansına rağmen kampanyadan daha düşük bütçe aldığını v…"
drag, startPoint x: 199, startPoint y: 199, endPoint x: 118, endPoint y: 164, distance: 87.9
click at [118, 164] on section "August 21, 2025 Potential Products Ad setininin Performansının Yüksek Olması Fa…" at bounding box center [296, 119] width 550 height 200
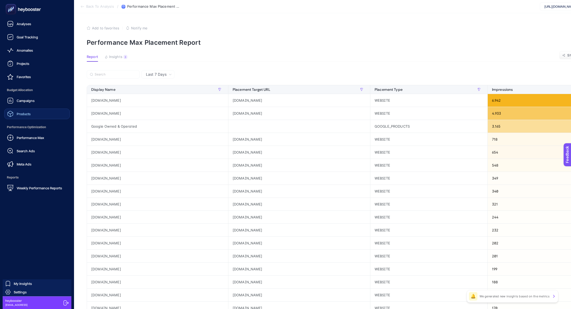
click at [35, 113] on link "Products" at bounding box center [37, 113] width 66 height 11
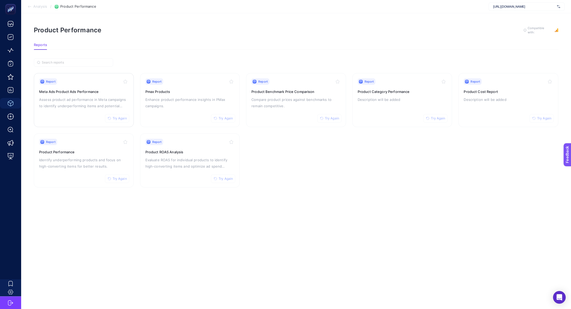
click at [71, 81] on div "Report Try Again" at bounding box center [83, 81] width 89 height 6
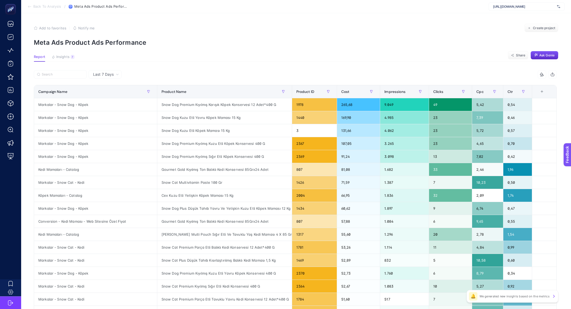
click at [67, 52] on article "Add to favorites false Notify me Create project Meta Ads Product Ads Performanc…" at bounding box center [296, 219] width 550 height 413
click at [62, 48] on article "Add to favorites false Notify me Create project Meta Ads Product Ads Performanc…" at bounding box center [296, 219] width 550 height 413
click at [61, 54] on article "Add to favorites false Notify me Create project Meta Ads Product Ads Performanc…" at bounding box center [296, 219] width 550 height 413
click at [61, 58] on span "Insights" at bounding box center [62, 57] width 13 height 4
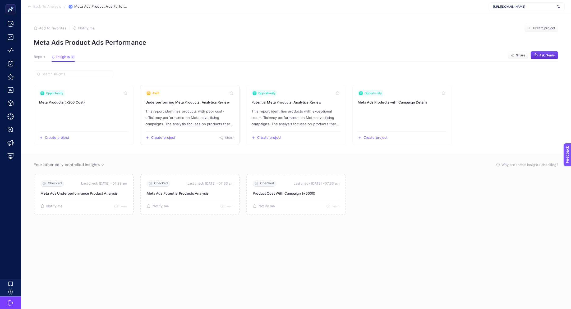
click at [193, 127] on link "Alert Underperforming Meta Products: Analytics Review This report identifies pr…" at bounding box center [190, 115] width 100 height 60
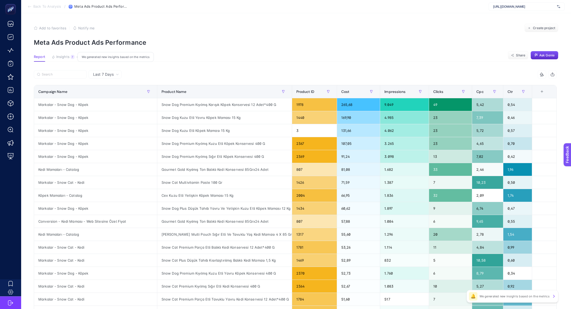
click at [63, 56] on span "Insights" at bounding box center [62, 57] width 13 height 4
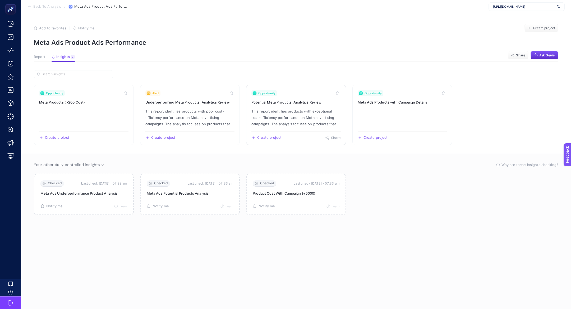
click at [296, 119] on p "This report identifies products with exceptional cost-efficiency performance on…" at bounding box center [296, 117] width 89 height 19
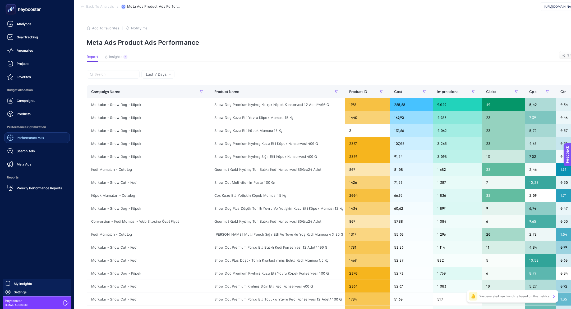
click at [34, 136] on span "Performance Max" at bounding box center [31, 137] width 28 height 4
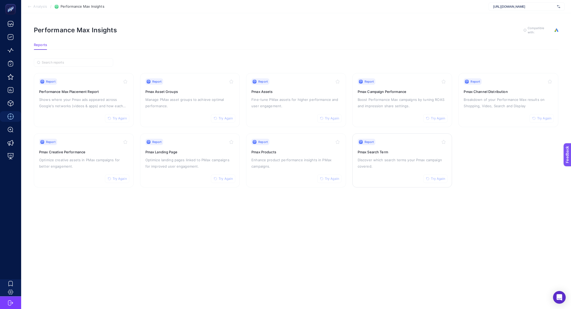
click at [375, 169] on div "Report Try Again Pmax Search Term Discover which search terms your Pmax campaig…" at bounding box center [402, 160] width 89 height 43
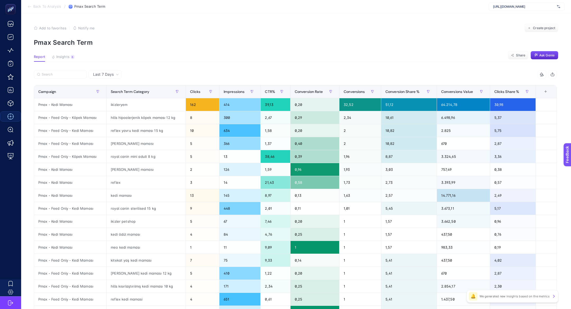
click at [75, 55] on section "Report Insights 6 We generated new insights based on the metrics Share Ask [PER…" at bounding box center [296, 58] width 525 height 7
click at [69, 55] on button "Insights 6 We generated new insights based on the metrics" at bounding box center [63, 58] width 23 height 7
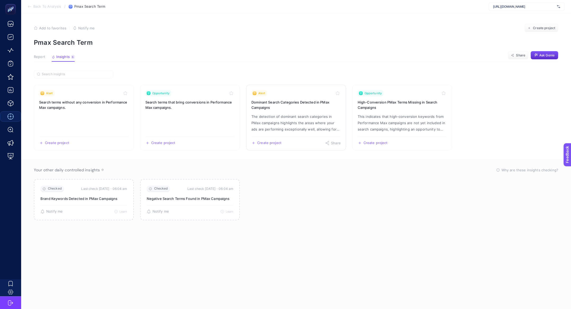
click at [283, 120] on p "The detection of dominant search categories in PMax campaigns highlights the ar…" at bounding box center [296, 122] width 89 height 19
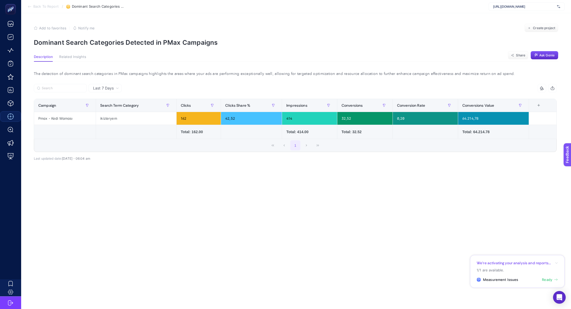
click at [35, 1] on section "Back To Report / Dominant Search Categories Detected in PMax Campaigns [URL][DO…" at bounding box center [296, 6] width 550 height 13
click at [38, 6] on span "Back To Report" at bounding box center [45, 6] width 25 height 4
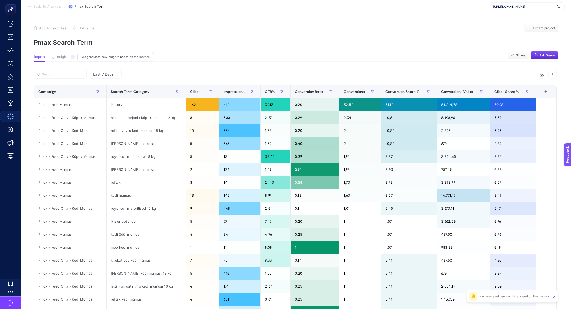
click at [71, 59] on button "Insights 6 We generated new insights based on the metrics" at bounding box center [63, 58] width 23 height 7
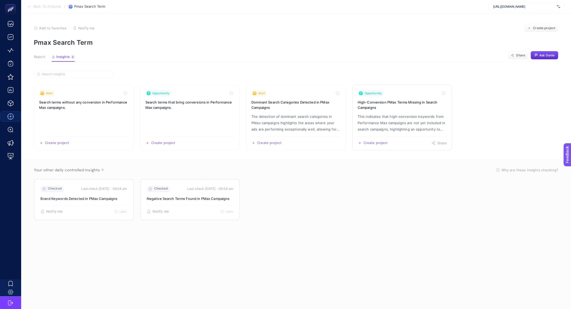
click at [429, 122] on p "This indicates that high-conversion keywords from Performance Max campaigns are…" at bounding box center [402, 122] width 89 height 19
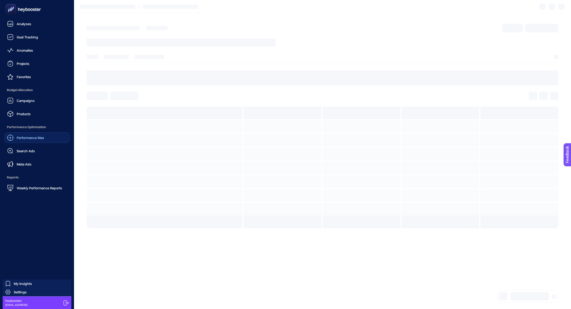
click at [21, 151] on span "Search Ads" at bounding box center [26, 151] width 18 height 4
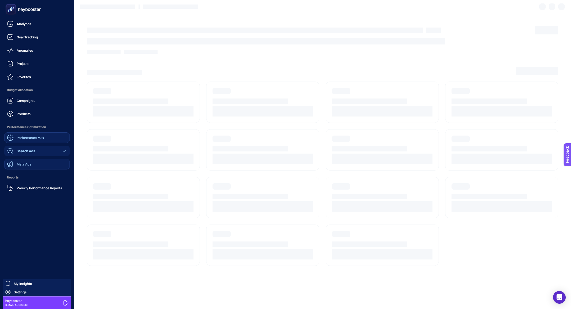
click at [21, 165] on span "Meta Ads" at bounding box center [24, 164] width 15 height 4
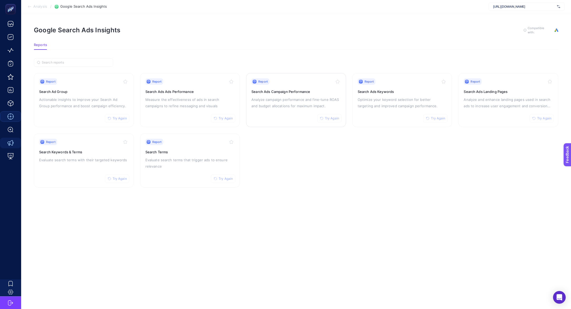
click at [268, 103] on p "Analyze campaign performance and fine-tune ROAS and budget allocations for maxi…" at bounding box center [296, 102] width 89 height 13
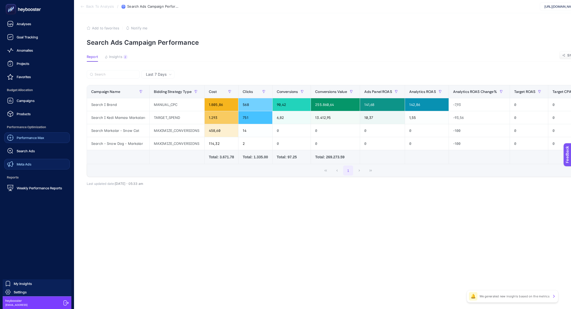
click at [41, 165] on link "Meta Ads" at bounding box center [37, 164] width 66 height 11
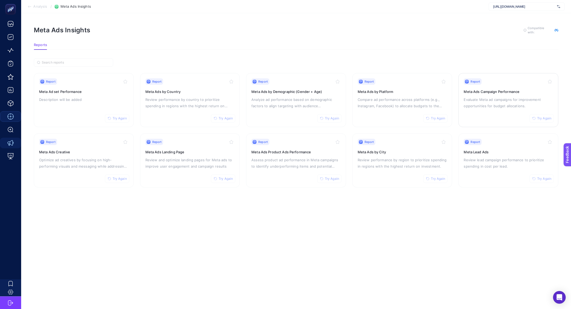
click at [505, 87] on div "Report Try Again Meta Ads Campaign Performance Evaluate Meta ad campaigns for i…" at bounding box center [508, 99] width 89 height 43
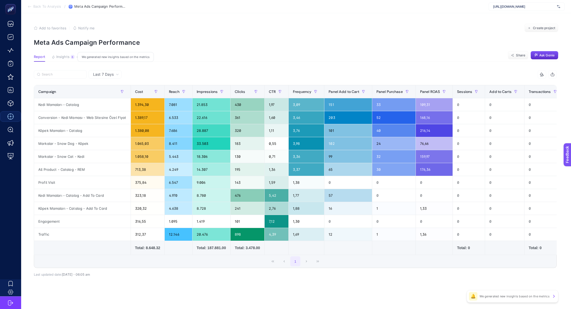
click at [65, 58] on span "Insights" at bounding box center [62, 57] width 13 height 4
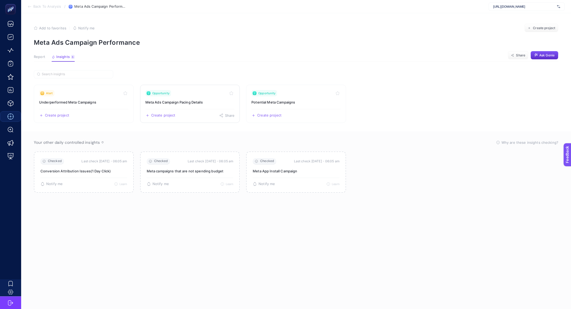
click at [206, 100] on h3 "Meta Ads Campaign Pacing Details" at bounding box center [189, 101] width 89 height 5
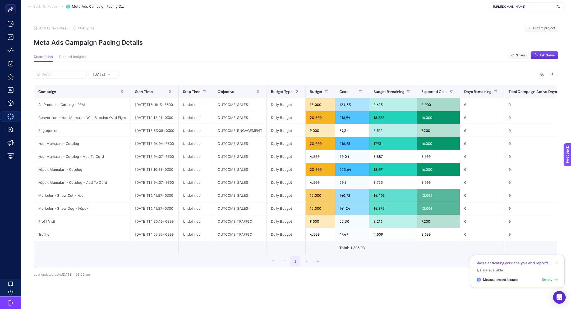
click at [108, 38] on section "Add to favorites false Notify me Create project Meta Ads Campaign Pacing Details" at bounding box center [296, 35] width 525 height 22
copy article "Meta Ads Campaign Pacing Details"
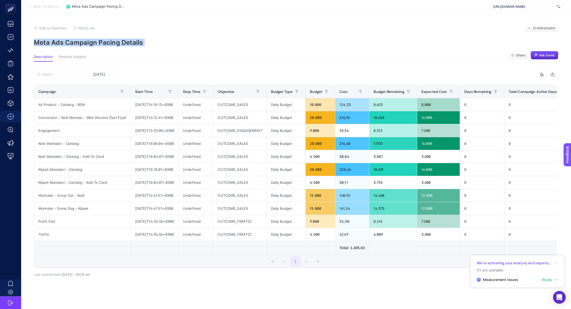
copy article "Meta Ads Campaign Pacing Details"
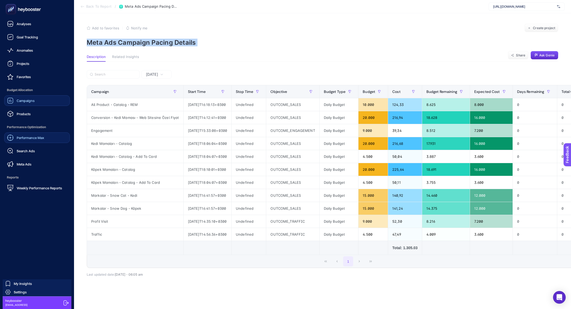
click at [34, 102] on span "Campaigns" at bounding box center [26, 100] width 18 height 4
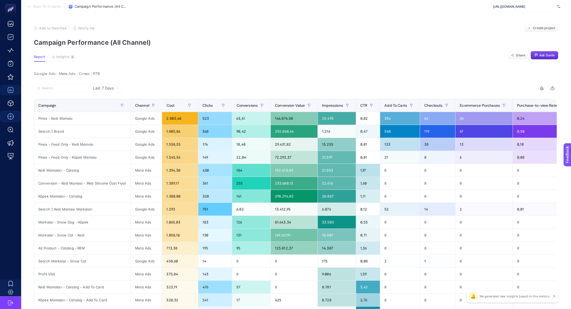
click at [519, 9] on div "[URL][DOMAIN_NAME]" at bounding box center [527, 6] width 76 height 8
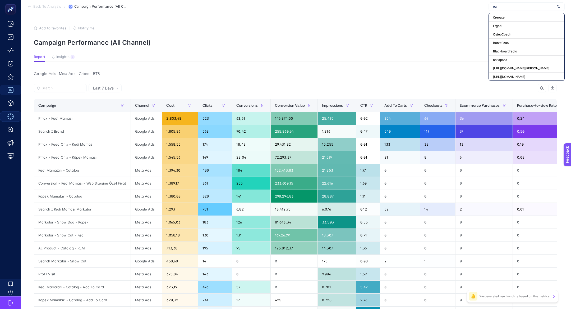
type input "o"
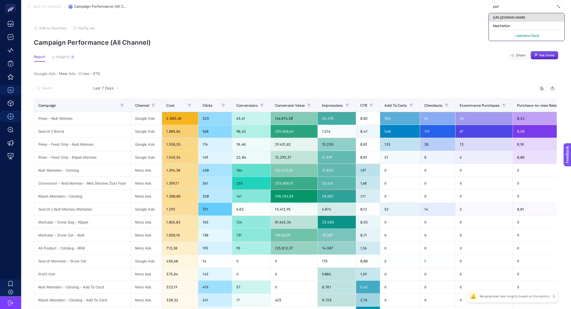
type input "parf"
click at [522, 20] on div "[URL][DOMAIN_NAME]" at bounding box center [527, 17] width 76 height 8
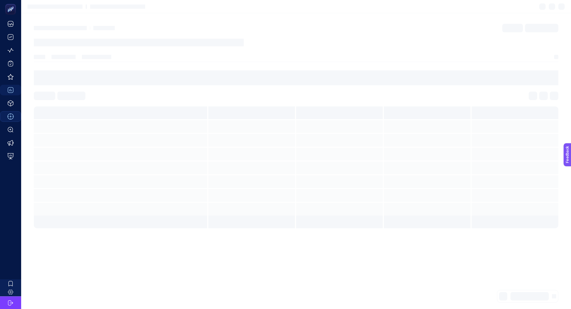
click at [522, 20] on article at bounding box center [296, 160] width 550 height 295
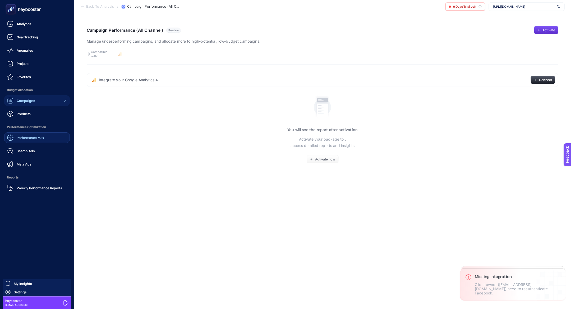
click at [31, 100] on span "Campaigns" at bounding box center [26, 100] width 19 height 4
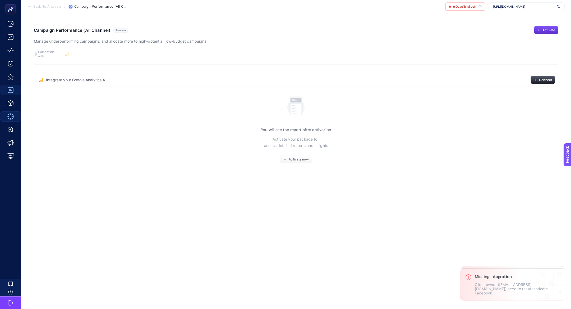
click at [518, 7] on span "[URL][DOMAIN_NAME]" at bounding box center [524, 6] width 62 height 4
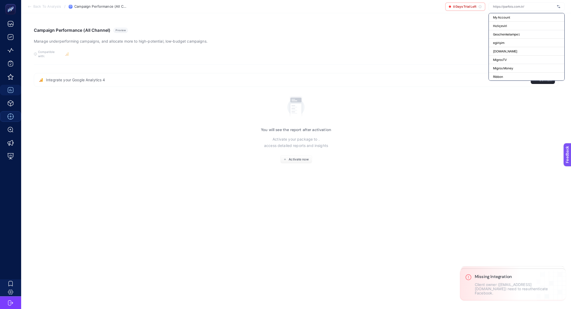
click at [518, 7] on input "text" at bounding box center [524, 6] width 62 height 4
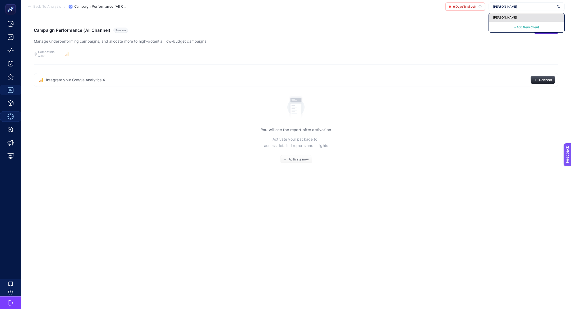
type input "[PERSON_NAME]"
click at [506, 15] on span "[PERSON_NAME]" at bounding box center [505, 17] width 24 height 4
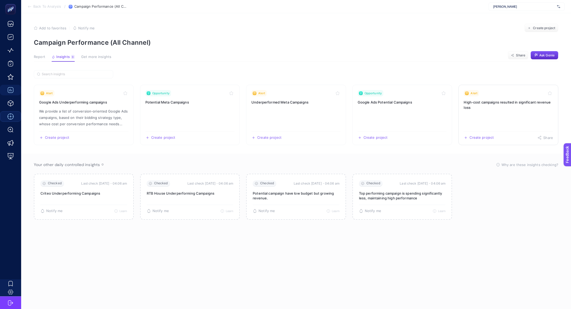
click at [511, 97] on link "Alert High-cost campaigns resulted in significant revenue loss Create project S…" at bounding box center [509, 115] width 100 height 60
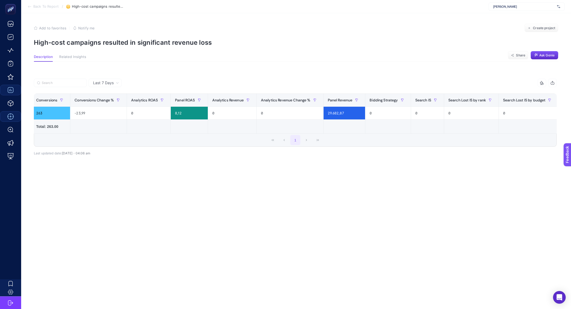
scroll to position [0, 129]
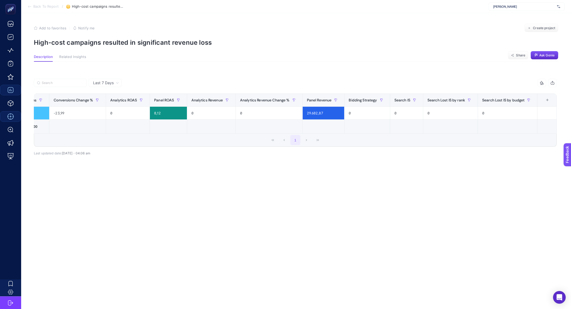
click at [551, 101] on div "+" at bounding box center [548, 100] width 10 height 4
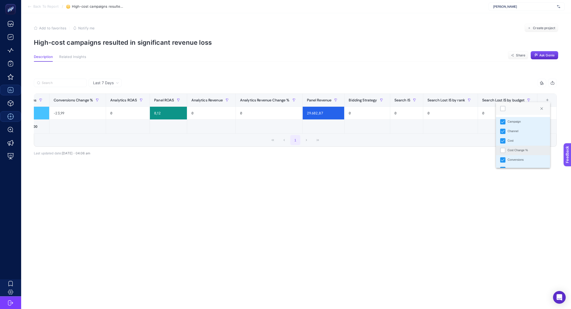
click at [512, 148] on div "Cost Change %" at bounding box center [518, 150] width 20 height 4
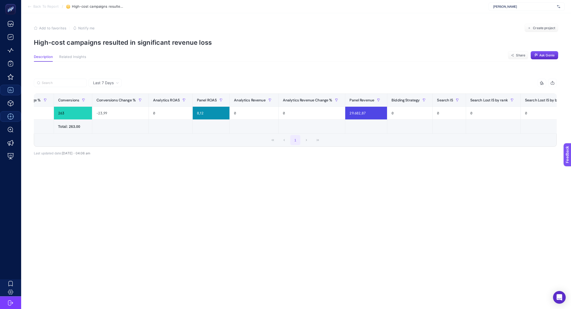
scroll to position [0, 0]
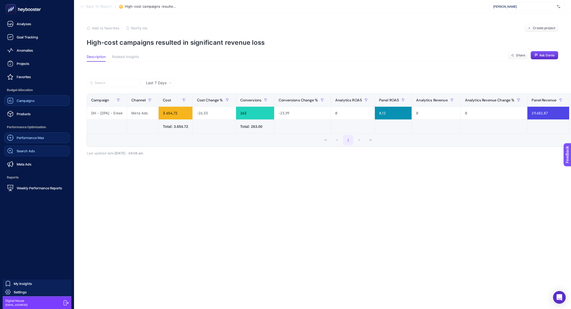
click at [42, 155] on link "Search Ads" at bounding box center [37, 150] width 66 height 11
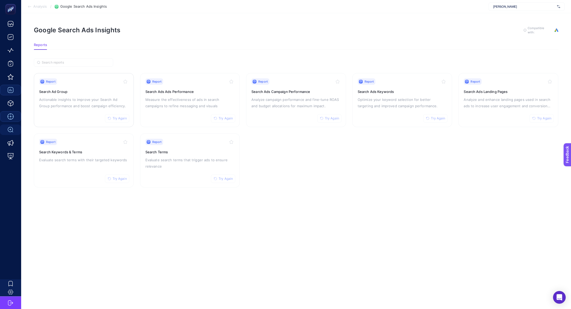
click at [91, 104] on p "Actionable insights to improve your Search Ad Group performance and boost campa…" at bounding box center [83, 102] width 89 height 13
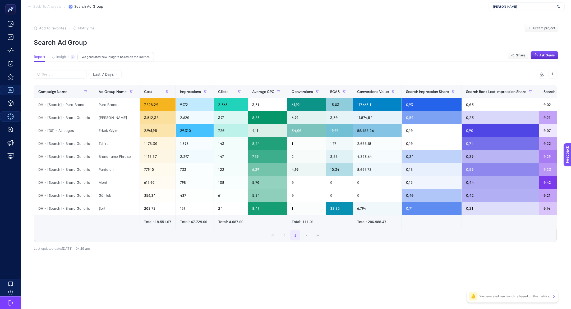
click at [58, 55] on span "Insights" at bounding box center [62, 57] width 13 height 4
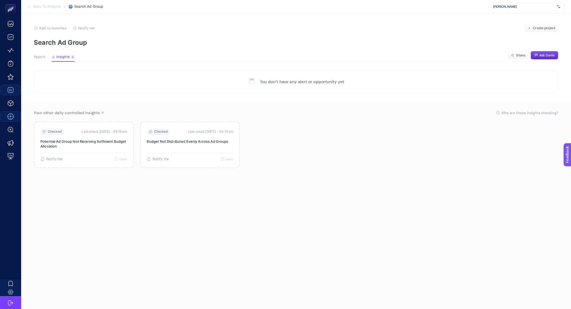
click at [35, 57] on span "Report" at bounding box center [39, 57] width 11 height 4
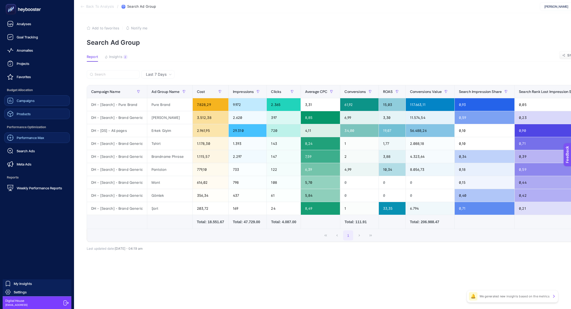
click at [31, 112] on link "Products" at bounding box center [37, 113] width 66 height 11
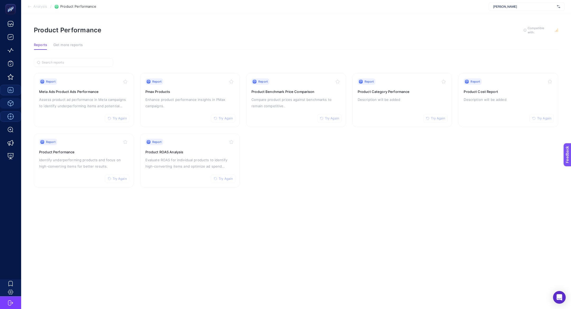
click at [106, 132] on section "Report Try Again Meta Ads Product Ads Performance Assess product ad performance…" at bounding box center [296, 130] width 525 height 114
click at [106, 150] on h3 "Product Performance" at bounding box center [83, 151] width 89 height 5
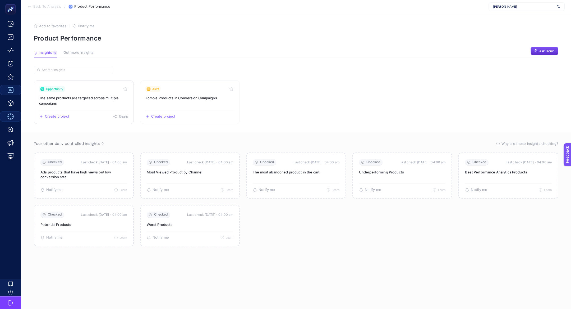
click at [83, 104] on h3 "The same products are targeted across multiple campaigns" at bounding box center [83, 100] width 89 height 11
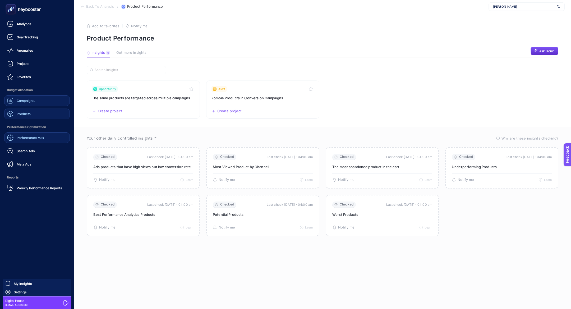
click at [35, 115] on link "Products" at bounding box center [37, 113] width 66 height 11
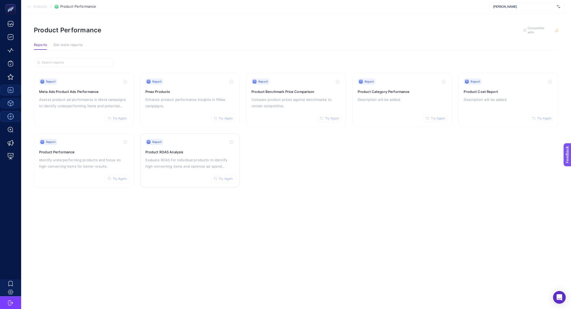
click at [178, 151] on h3 "Product ROAS Analysis" at bounding box center [189, 151] width 89 height 5
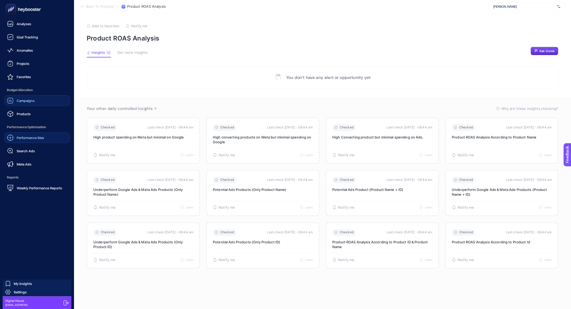
click at [41, 134] on div "Performance Max" at bounding box center [25, 137] width 37 height 6
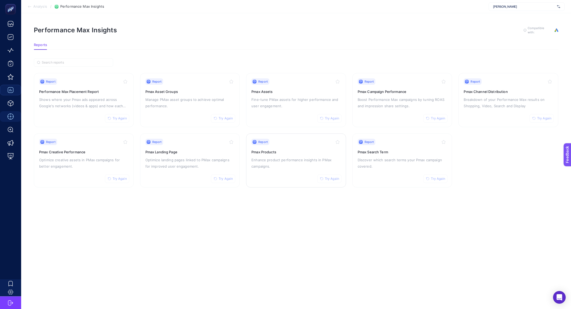
click at [279, 185] on link "Report Try Again Pmax Products Enhance product performance insights in PMax cam…" at bounding box center [296, 160] width 100 height 54
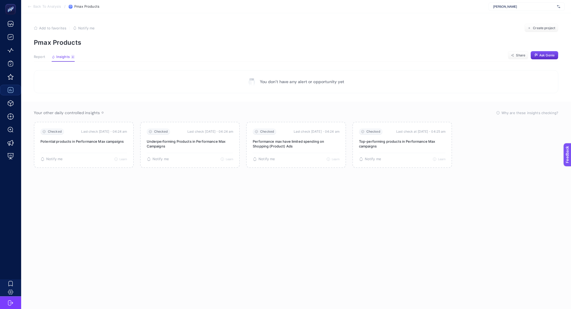
click at [38, 57] on span "Report" at bounding box center [39, 57] width 11 height 4
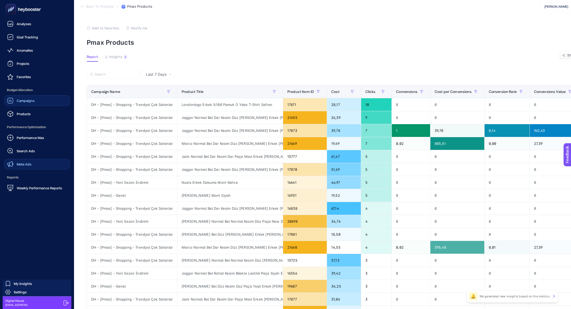
click at [32, 163] on link "Meta Ads" at bounding box center [37, 164] width 66 height 11
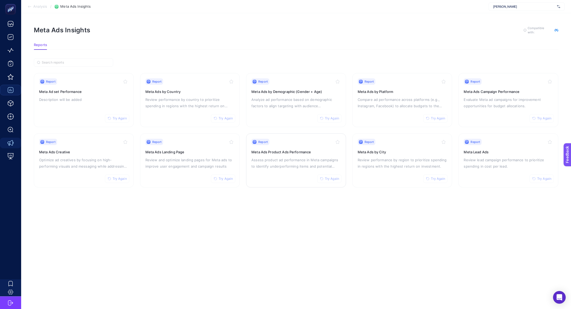
click at [278, 165] on p "Assess product ad performance in Meta campaigns to identify underperforming ite…" at bounding box center [296, 163] width 89 height 13
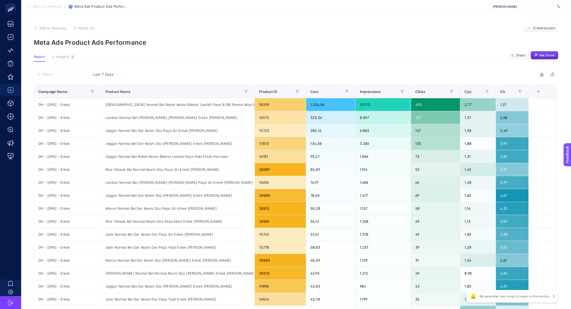
click at [75, 58] on section "Report Insights 7 We generated new insights based on the metrics Share Ask Genie" at bounding box center [296, 58] width 525 height 7
click at [66, 58] on span "Insights" at bounding box center [62, 57] width 13 height 4
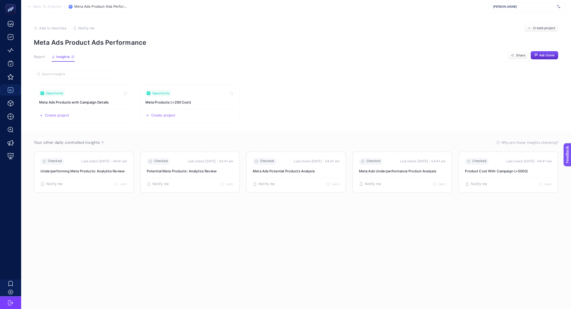
click at [37, 55] on span "Report" at bounding box center [39, 57] width 11 height 4
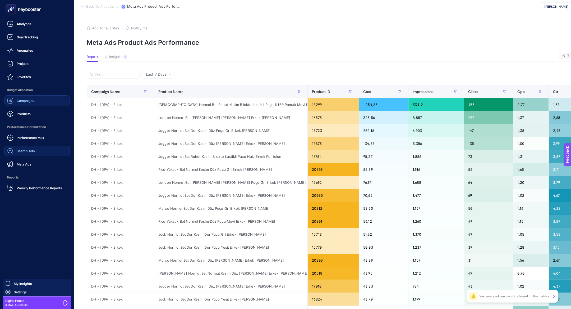
click at [39, 145] on link "Search Ads" at bounding box center [37, 150] width 66 height 11
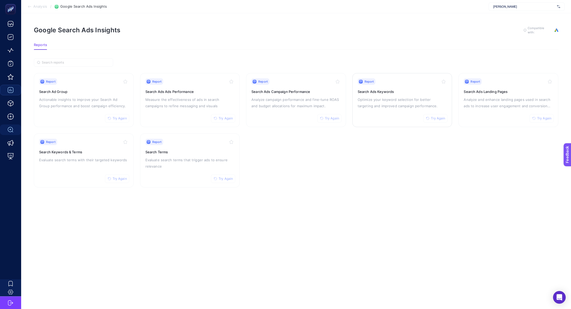
click at [385, 118] on div "Report Try Again Search Ads Keywords Optimize your keyword selection for better…" at bounding box center [402, 99] width 89 height 43
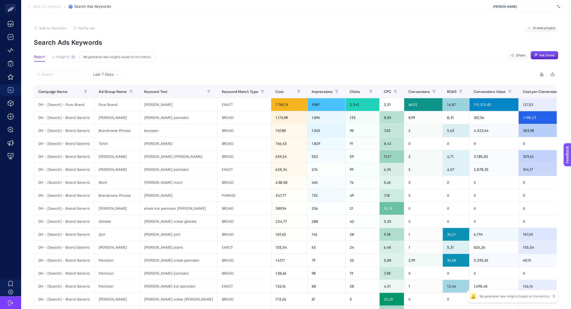
click at [69, 56] on span "Insights" at bounding box center [62, 57] width 13 height 4
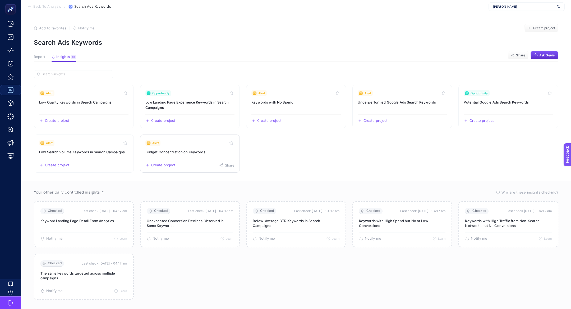
click at [194, 142] on div "Alert" at bounding box center [189, 143] width 89 height 6
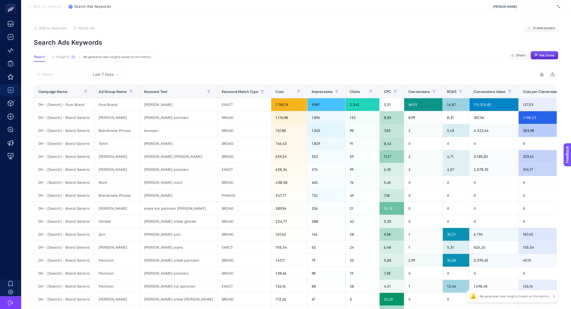
click at [67, 56] on span "Insights" at bounding box center [62, 57] width 13 height 4
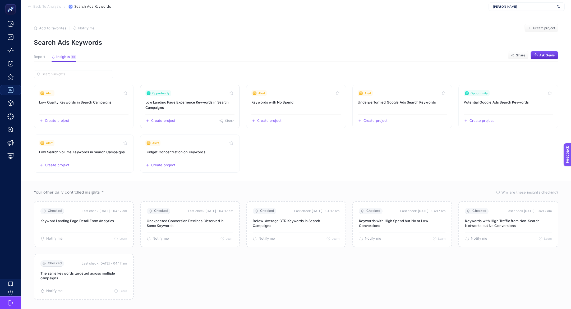
click at [191, 109] on h3 "Low Landing Page Experience Keywords in Search Campaigns" at bounding box center [189, 104] width 89 height 11
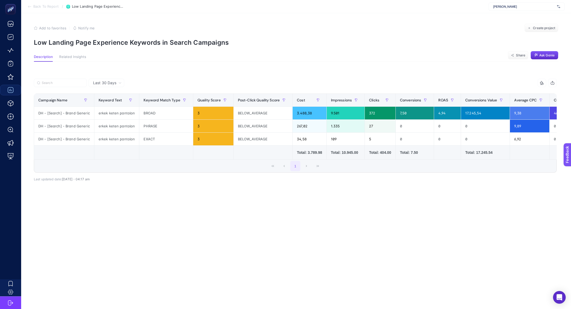
click at [87, 44] on p "Low Landing Page Experience Keywords in Search Campaigns" at bounding box center [296, 43] width 525 height 8
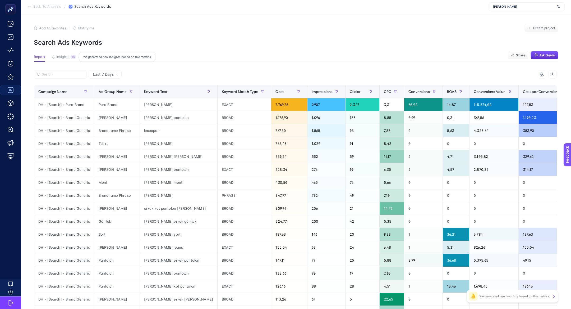
click at [57, 60] on button "Insights 13 We generated new insights based on the metrics" at bounding box center [64, 58] width 24 height 7
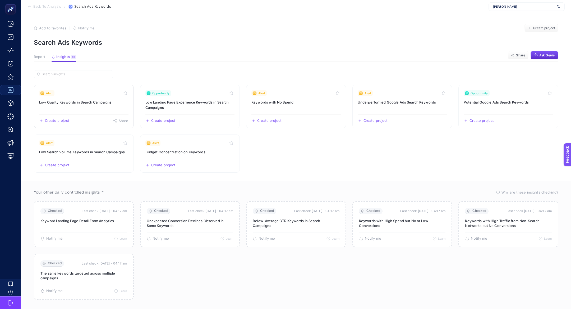
click at [81, 101] on h3 "Low Quality Keywords in Search Campaigns" at bounding box center [83, 101] width 89 height 5
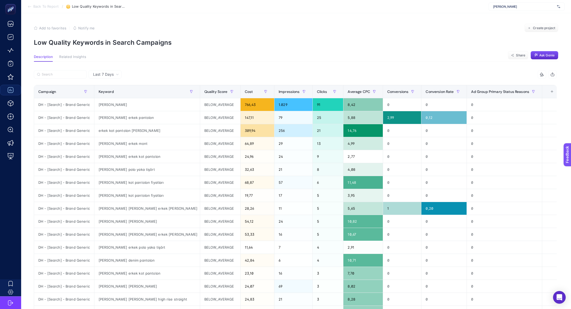
click at [123, 50] on article "Add to favorites false Notify me Create project Low Quality Keywords in Search …" at bounding box center [296, 222] width 550 height 418
copy article "Low Quality Keywords in Search Campaigns"
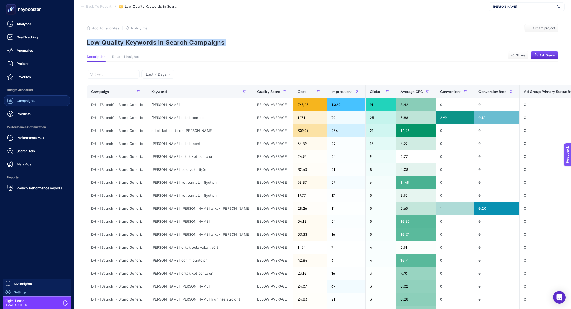
click at [19, 290] on span "Settings" at bounding box center [20, 292] width 13 height 4
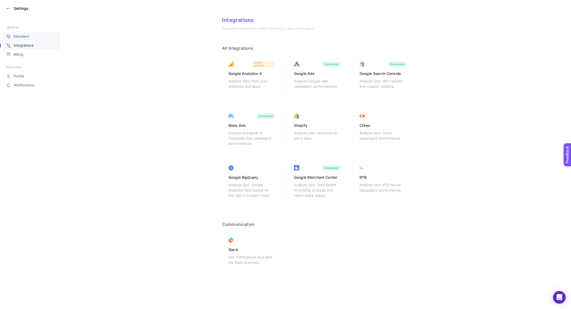
click at [38, 37] on link "Members" at bounding box center [31, 36] width 57 height 8
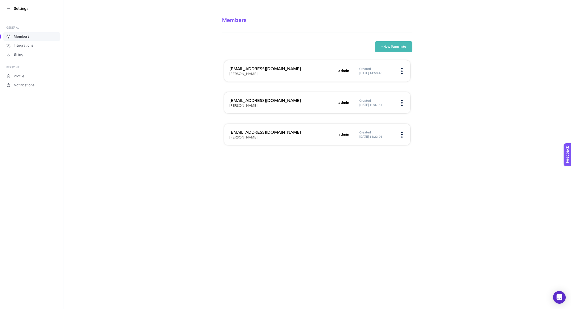
click at [256, 99] on h3 "[EMAIL_ADDRESS][DOMAIN_NAME]" at bounding box center [283, 100] width 106 height 6
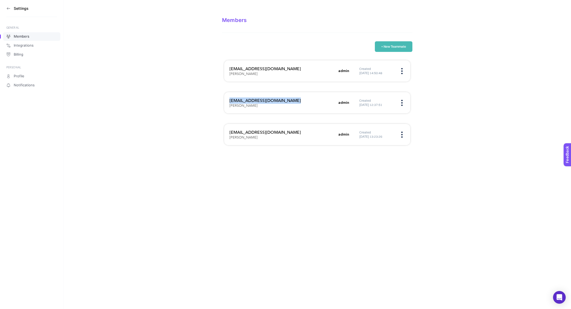
click at [256, 99] on h3 "[EMAIL_ADDRESS][DOMAIN_NAME]" at bounding box center [283, 100] width 106 height 6
click at [260, 133] on h3 "[EMAIL_ADDRESS][DOMAIN_NAME]" at bounding box center [283, 132] width 106 height 6
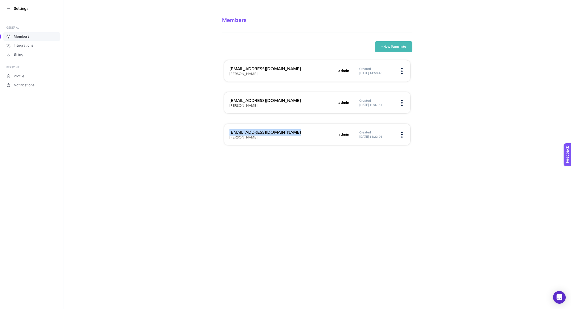
copy h3 "[EMAIL_ADDRESS][DOMAIN_NAME]"
